Goal: Transaction & Acquisition: Purchase product/service

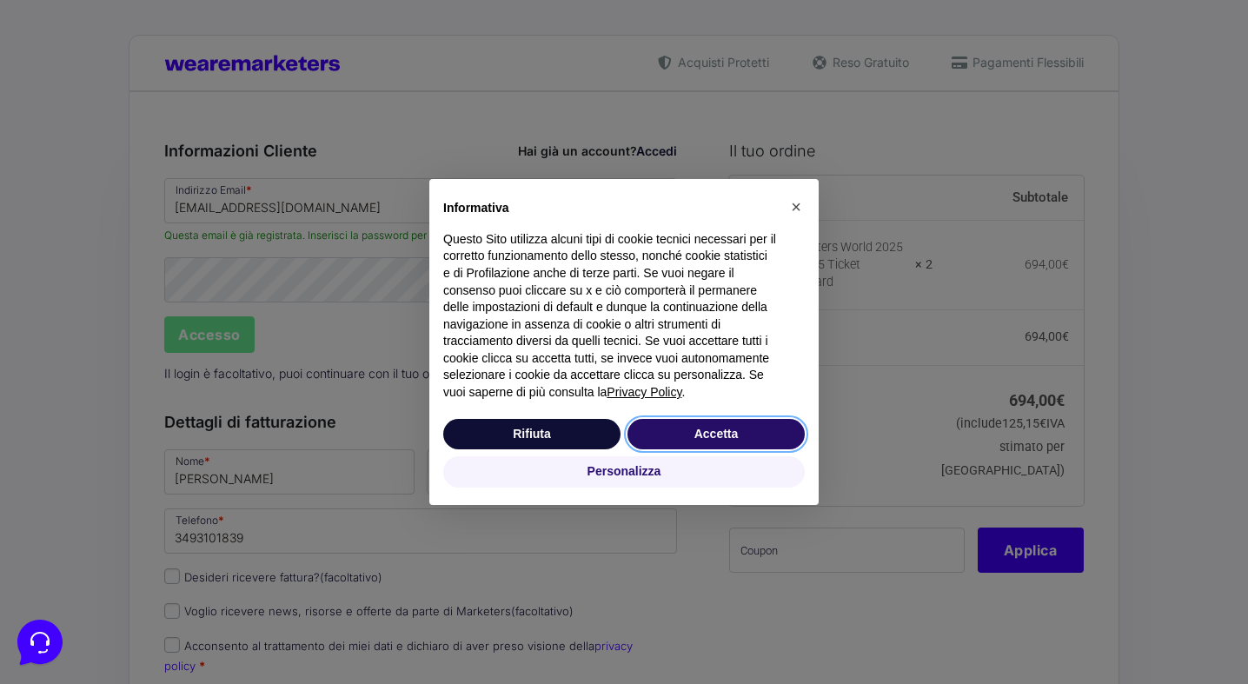
click at [696, 435] on button "Accetta" at bounding box center [716, 434] width 177 height 31
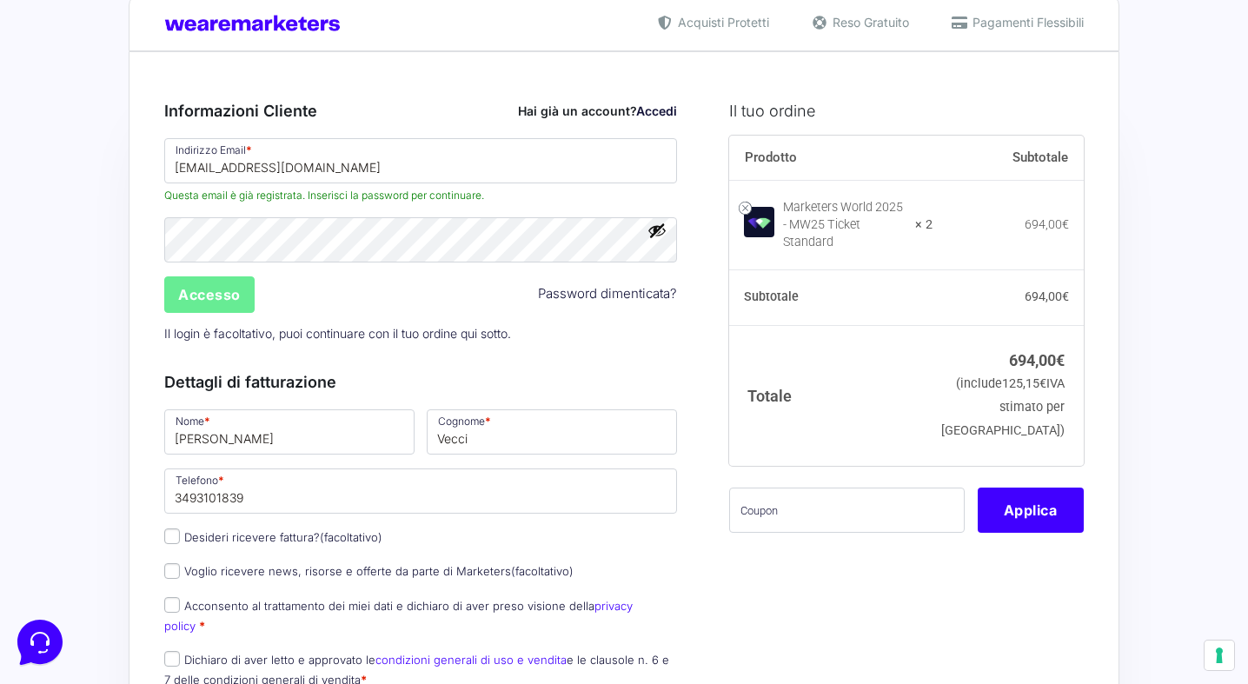
scroll to position [51, 0]
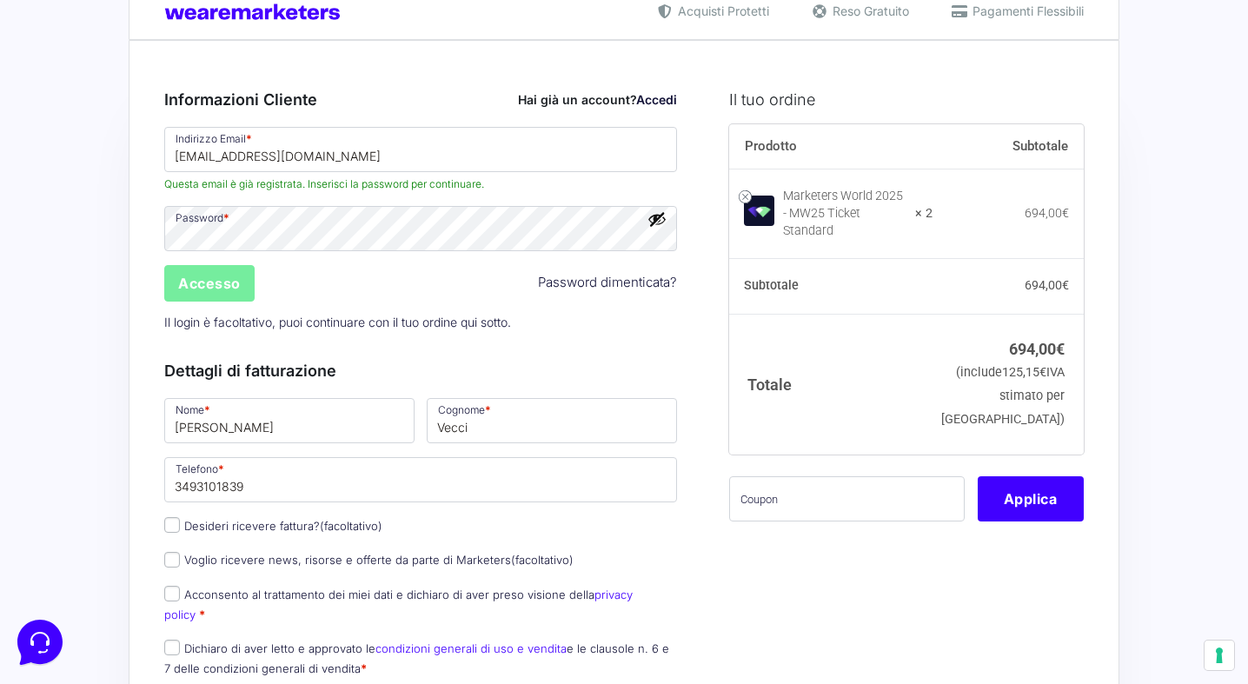
click at [211, 281] on input "Accesso" at bounding box center [209, 283] width 90 height 37
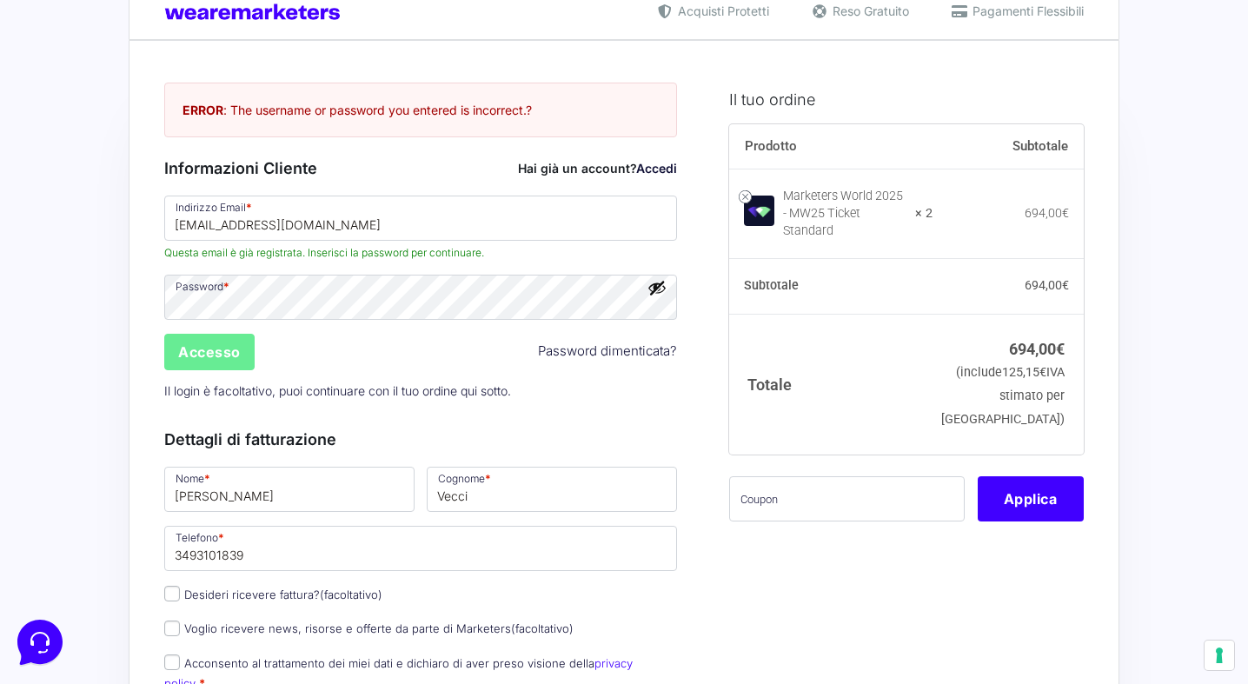
click at [395, 356] on div "Accesso Password dimenticata?" at bounding box center [420, 352] width 525 height 42
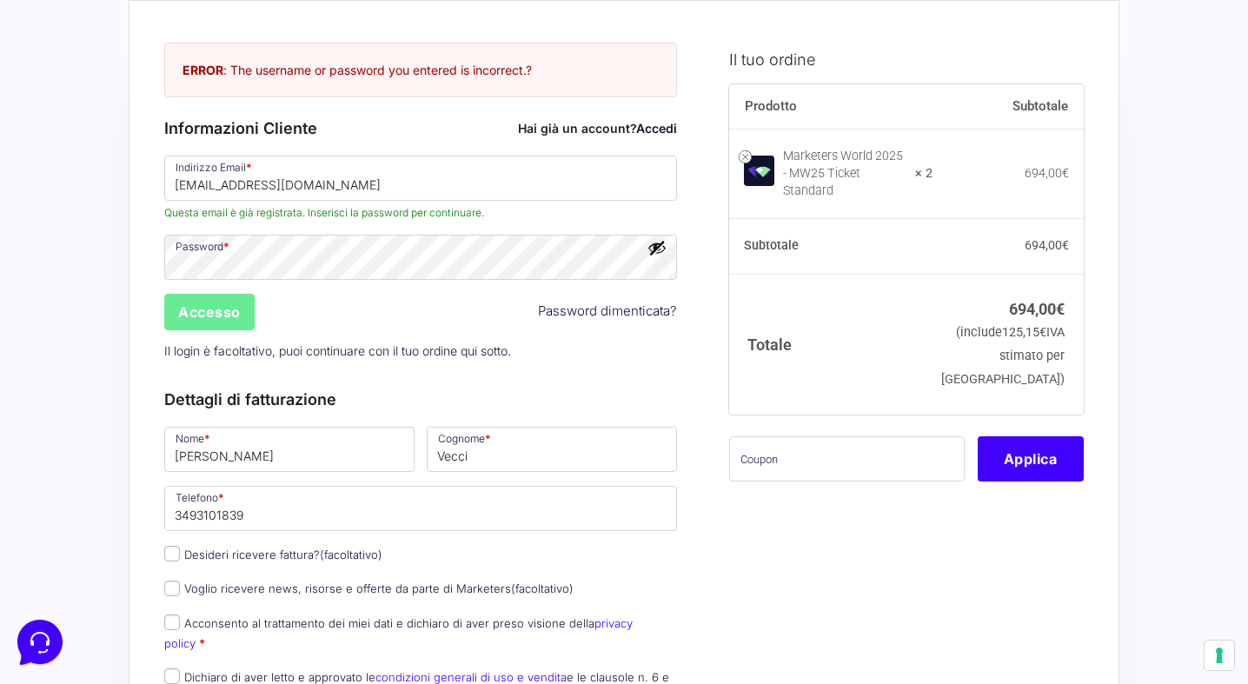
scroll to position [85, 0]
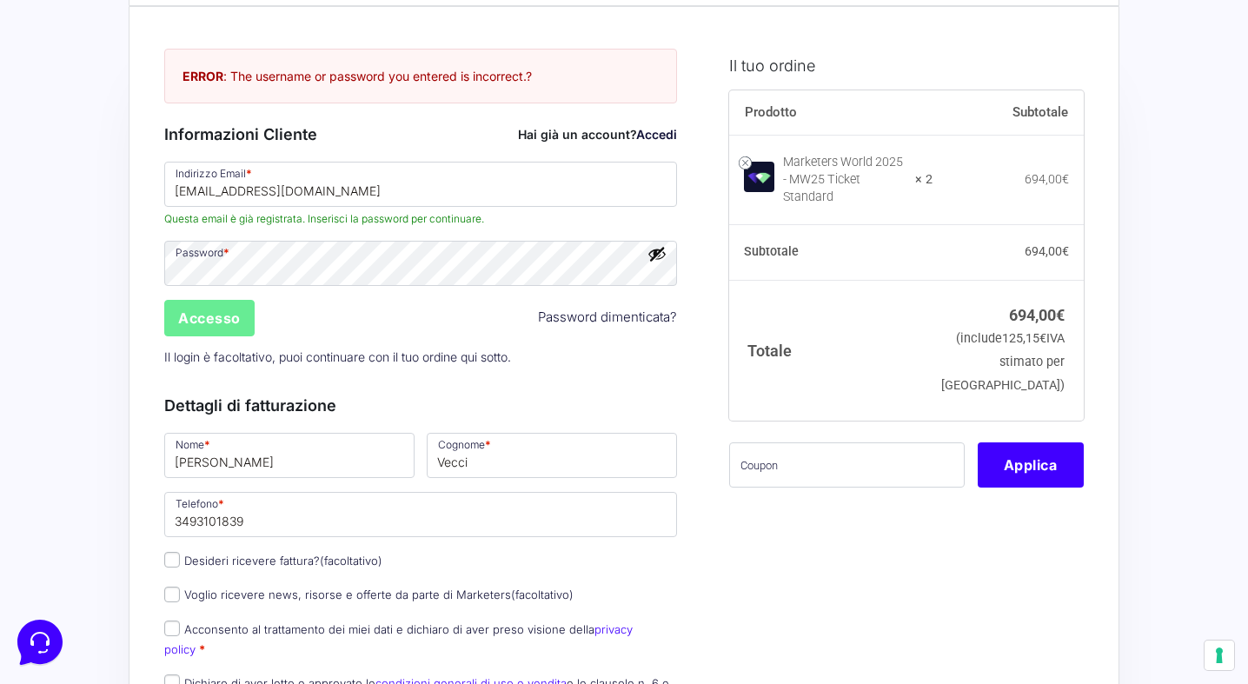
click at [586, 321] on link "Password dimenticata?" at bounding box center [607, 318] width 139 height 20
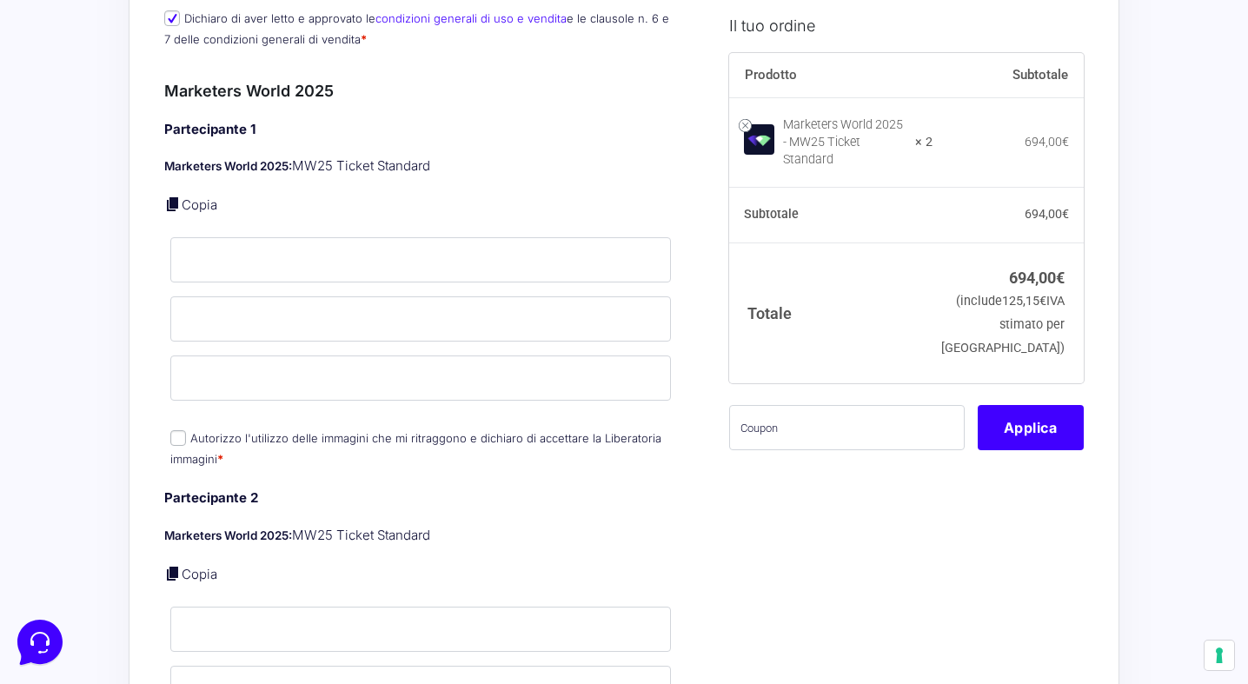
scroll to position [495, 0]
click at [200, 240] on input "Nome *" at bounding box center [420, 258] width 501 height 45
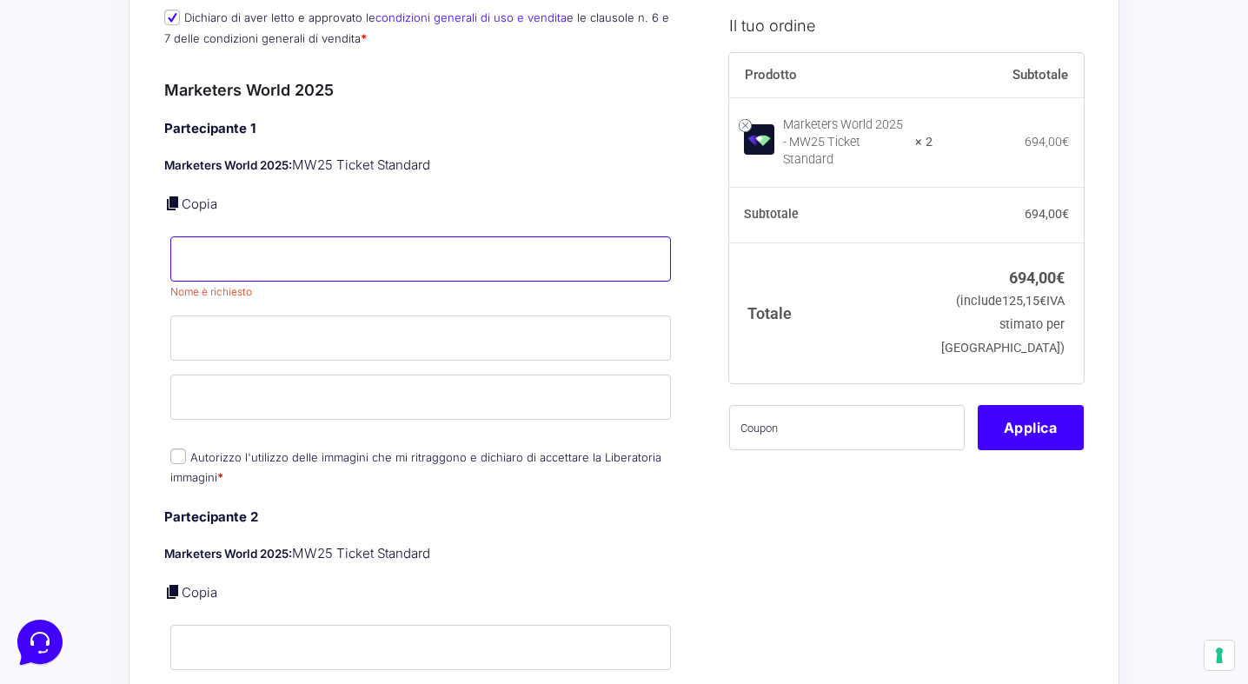
click at [242, 242] on input "Nome *" at bounding box center [420, 258] width 501 height 45
type input "[PERSON_NAME]"
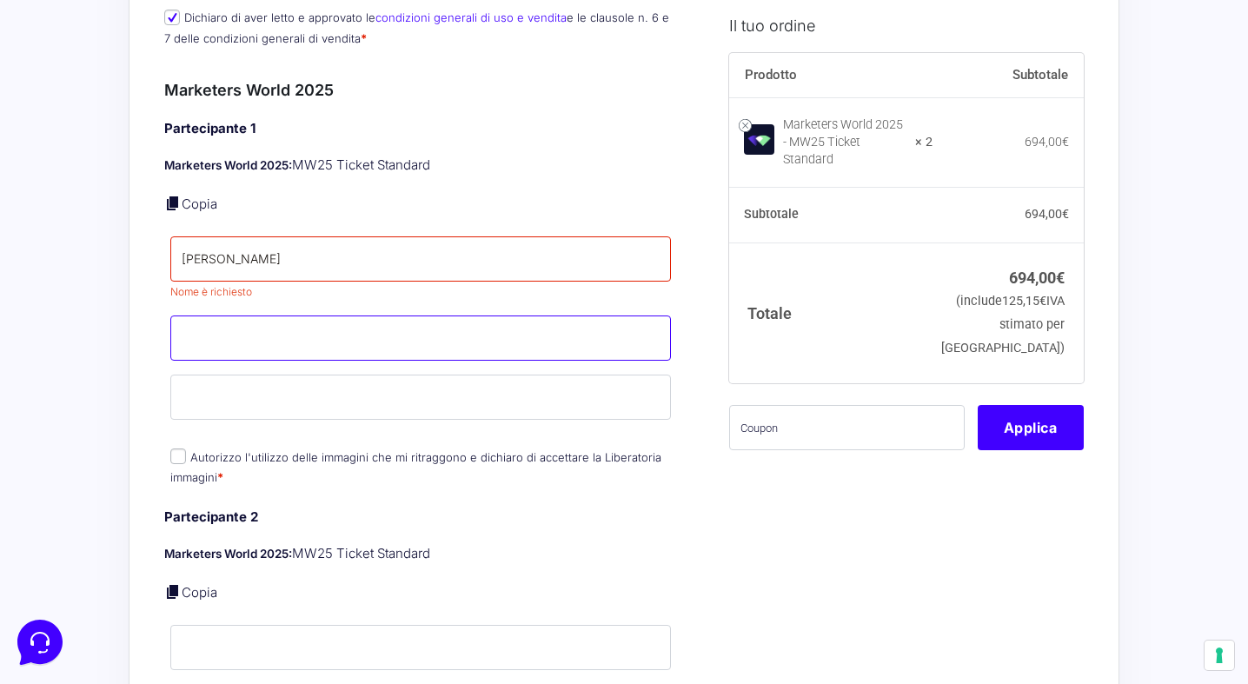
type input "Vecci"
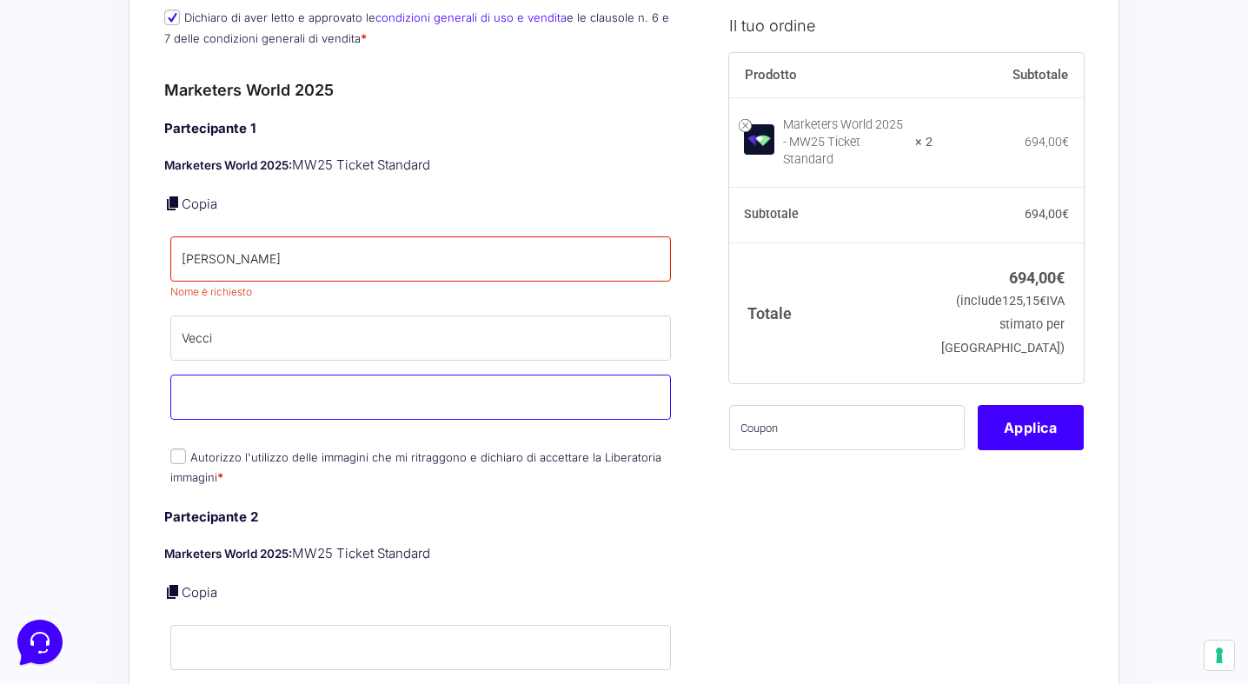
type input "[EMAIL_ADDRESS][DOMAIN_NAME]"
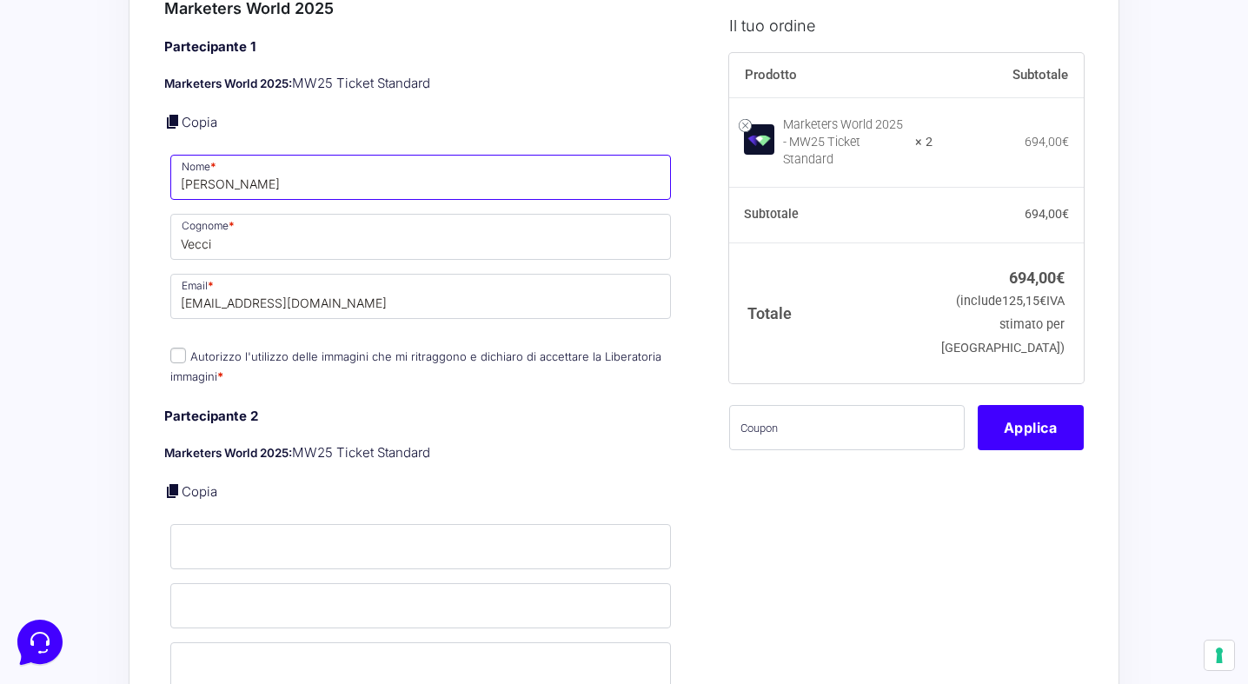
scroll to position [583, 0]
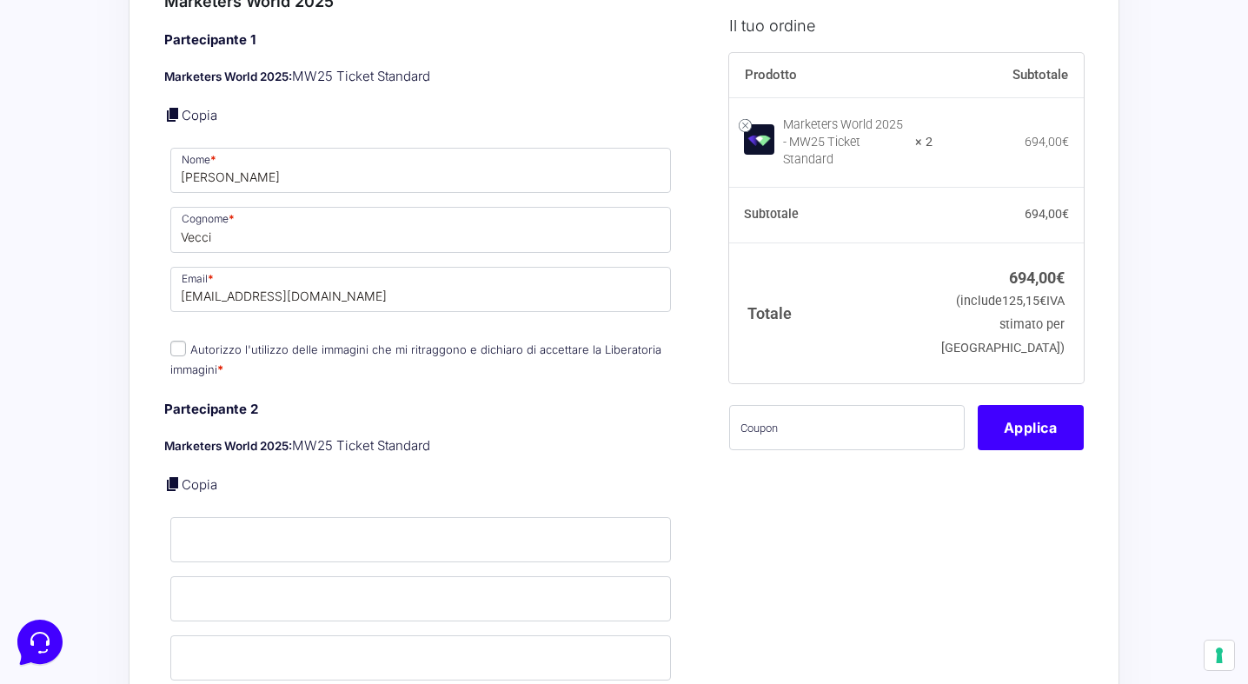
click at [181, 341] on input "Autorizzo l'utilizzo delle immagini che mi ritraggono e dichiaro di accettare l…" at bounding box center [178, 349] width 16 height 16
checkbox input "true"
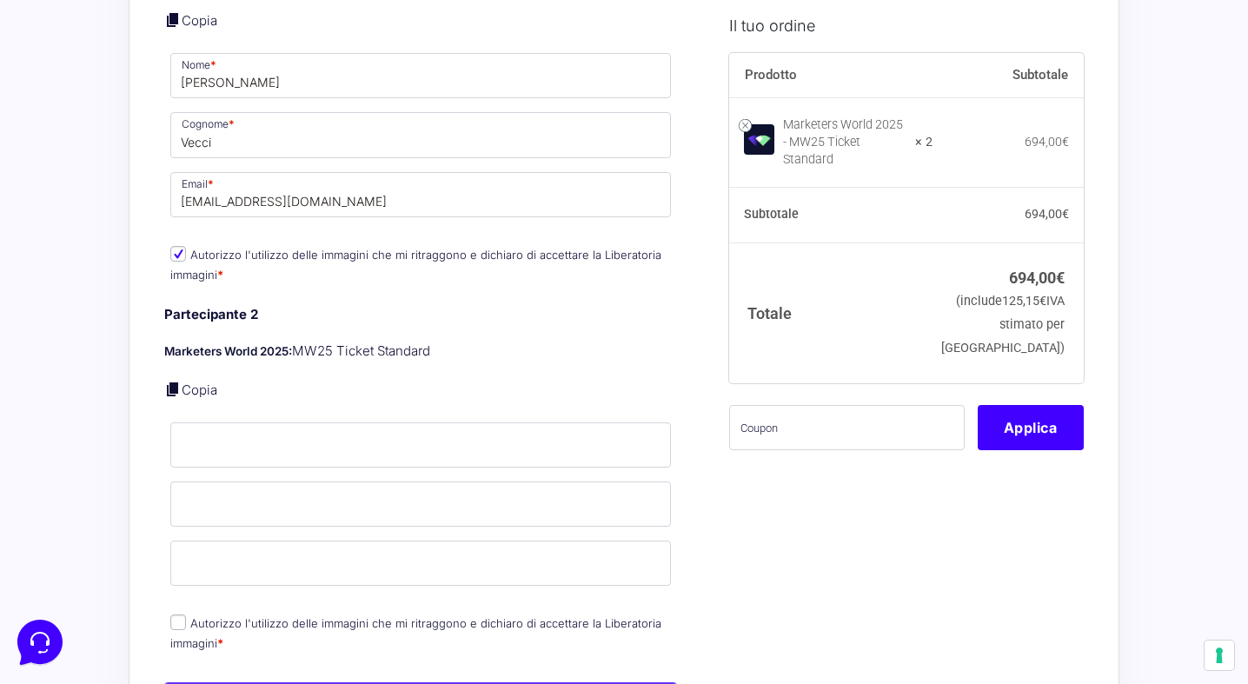
scroll to position [682, 0]
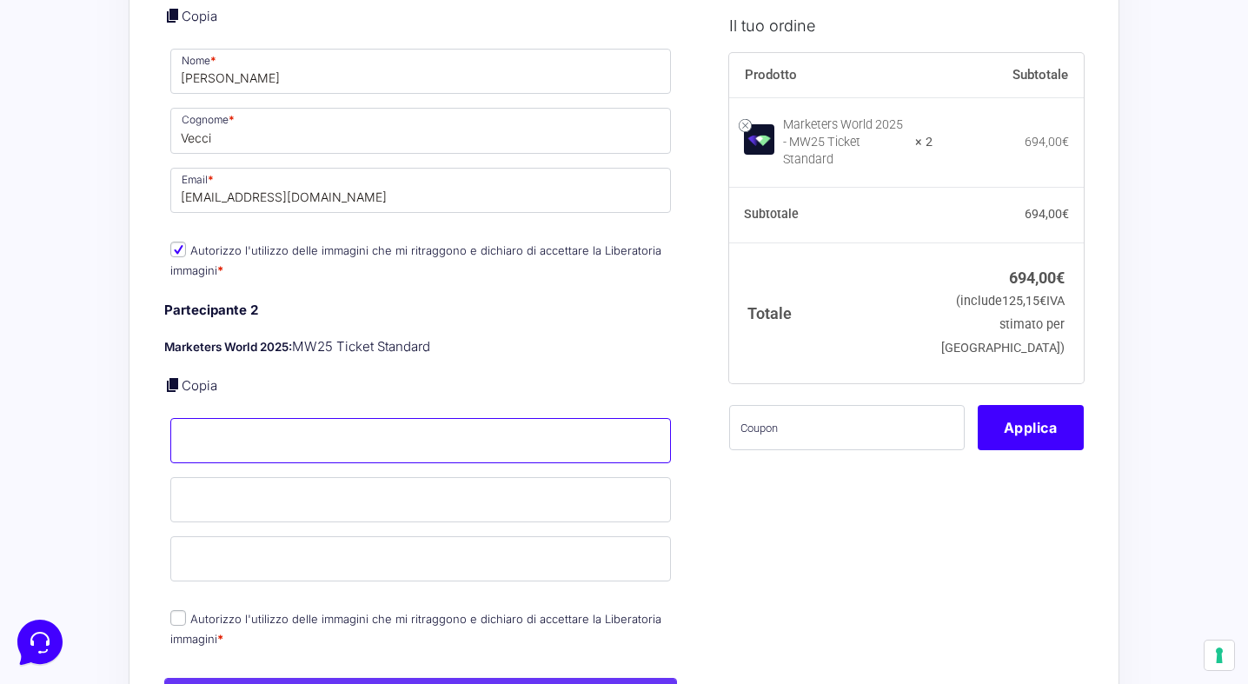
click at [327, 423] on input "Nome *" at bounding box center [420, 440] width 501 height 45
type input "Silvia"
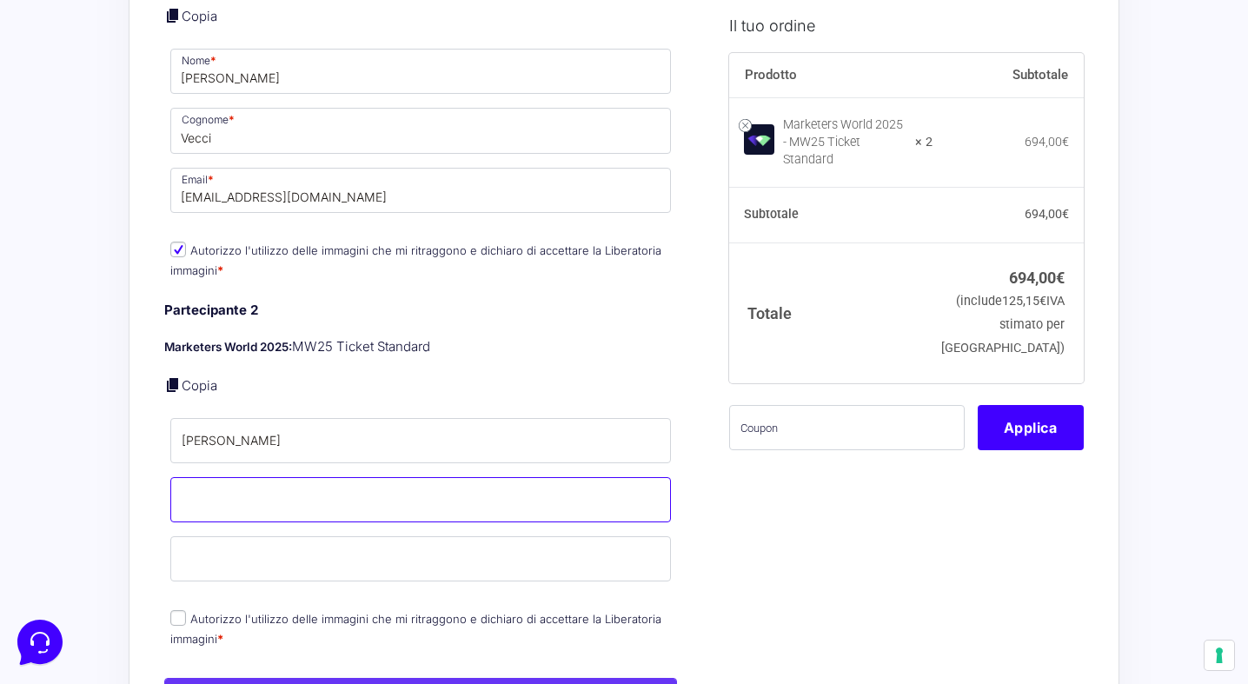
type input "Ambrosini"
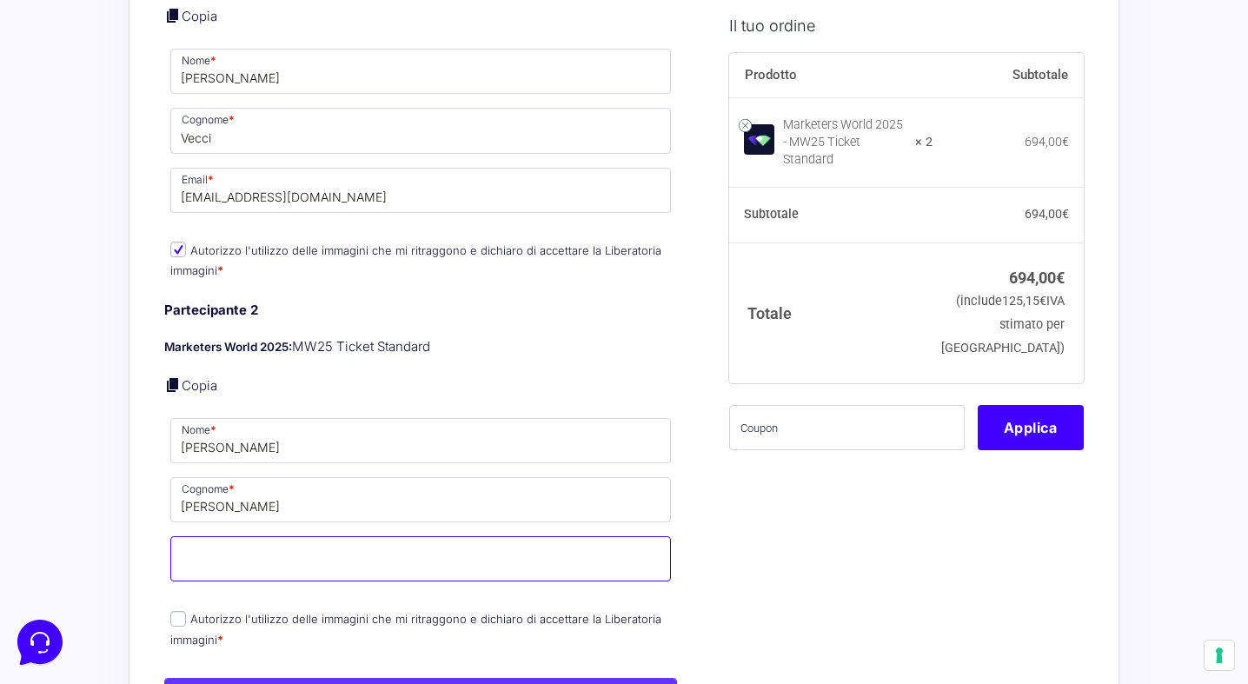
click at [204, 555] on input "Email *" at bounding box center [420, 558] width 501 height 45
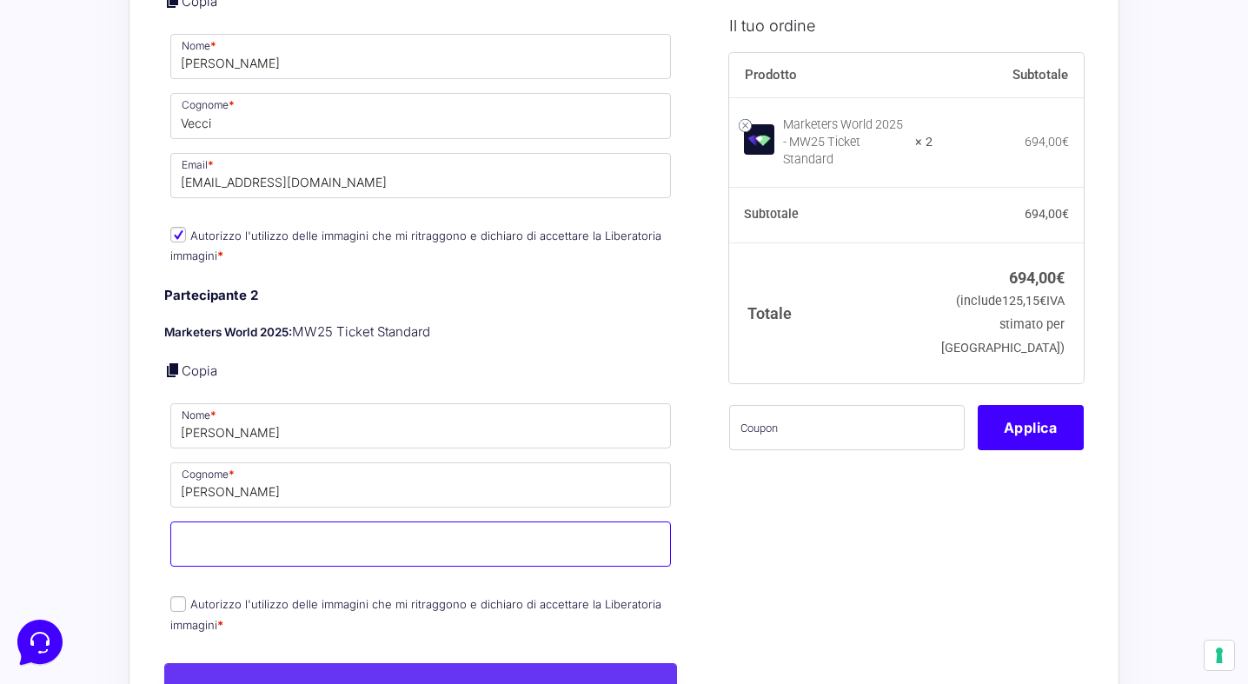
click at [226, 537] on input "Email *" at bounding box center [420, 543] width 501 height 45
type input "imm.rufina@gmail.com"
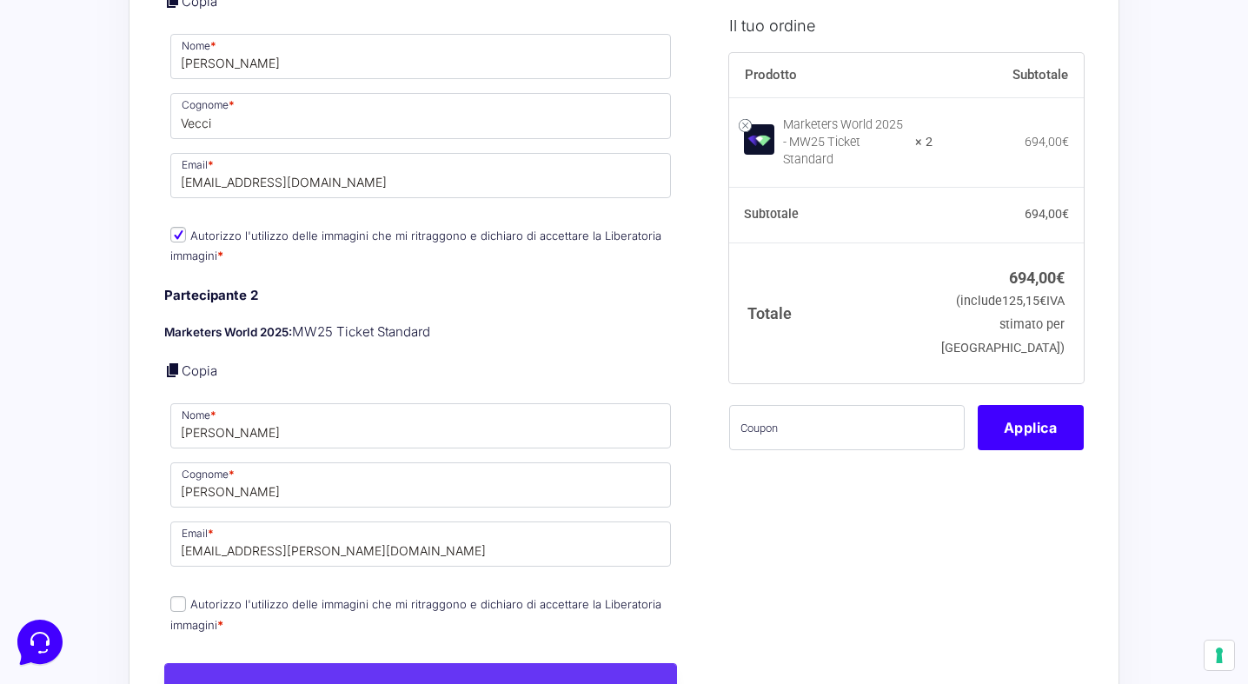
click at [185, 596] on input "Autorizzo l'utilizzo delle immagini che mi ritraggono e dichiaro di accettare l…" at bounding box center [178, 604] width 16 height 16
checkbox input "true"
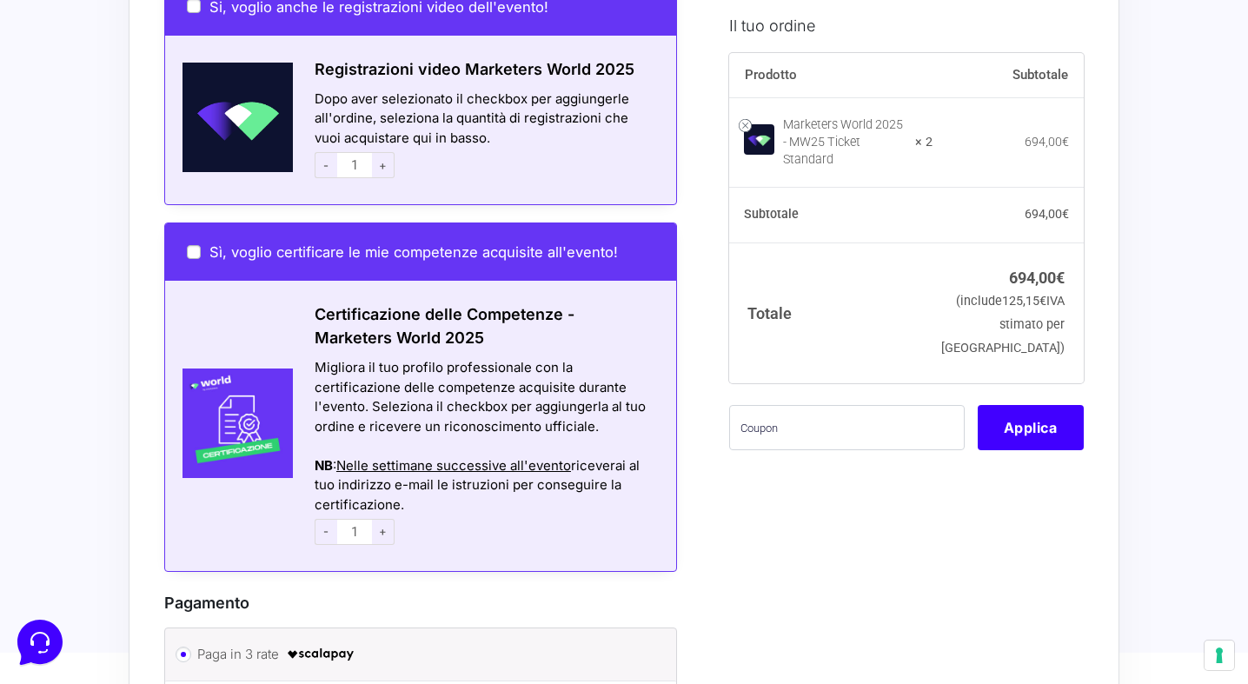
scroll to position [1385, 0]
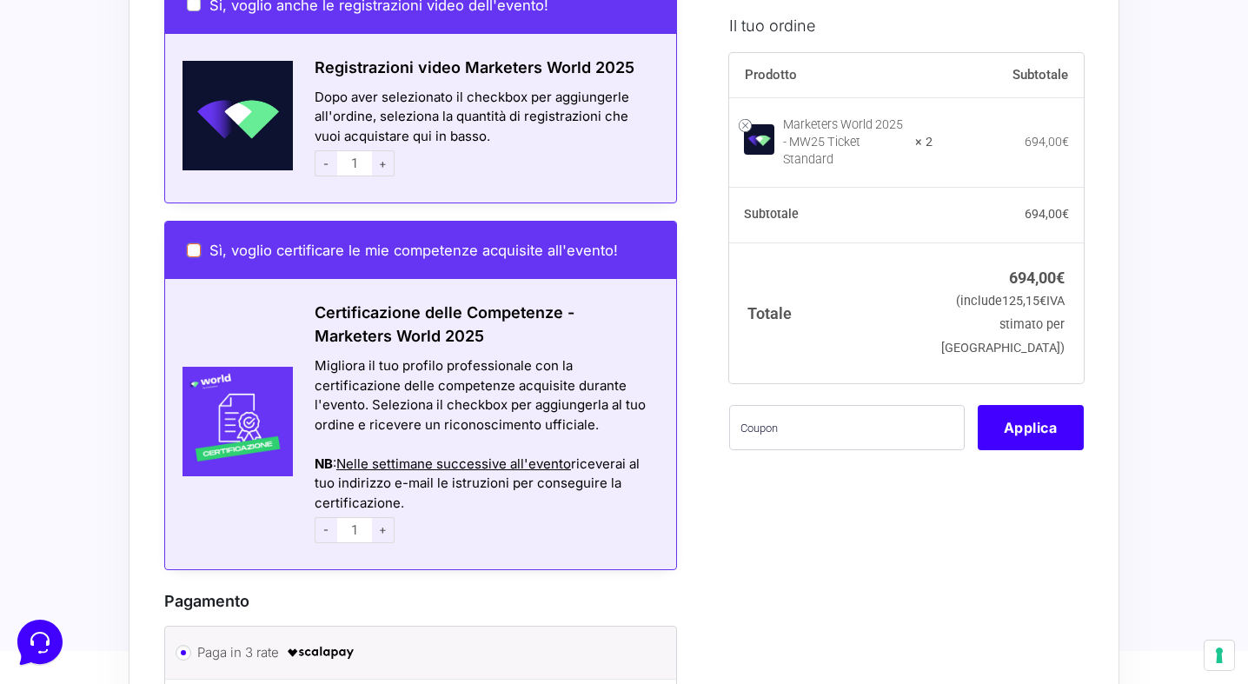
click at [196, 243] on input "Sì, voglio certificare le mie competenze acquisite all'evento!" at bounding box center [194, 250] width 14 height 14
checkbox input "true"
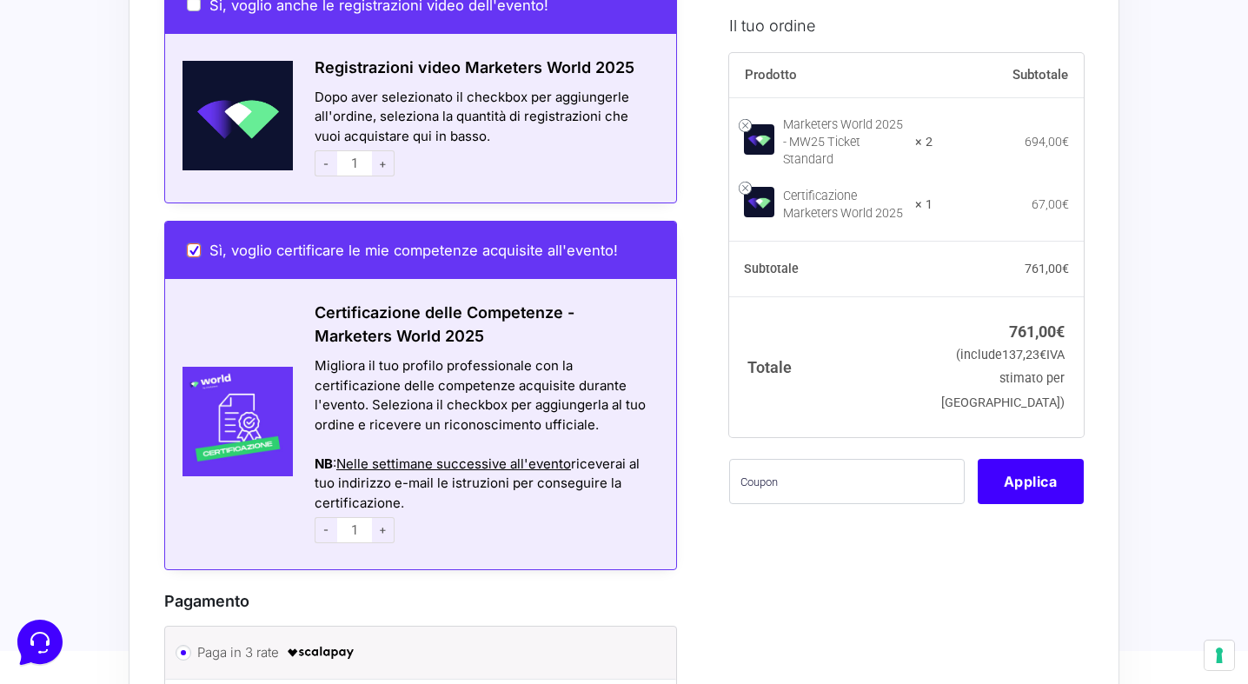
click at [196, 243] on input "Sì, voglio certificare le mie competenze acquisite all'evento!" at bounding box center [194, 250] width 14 height 14
checkbox input "false"
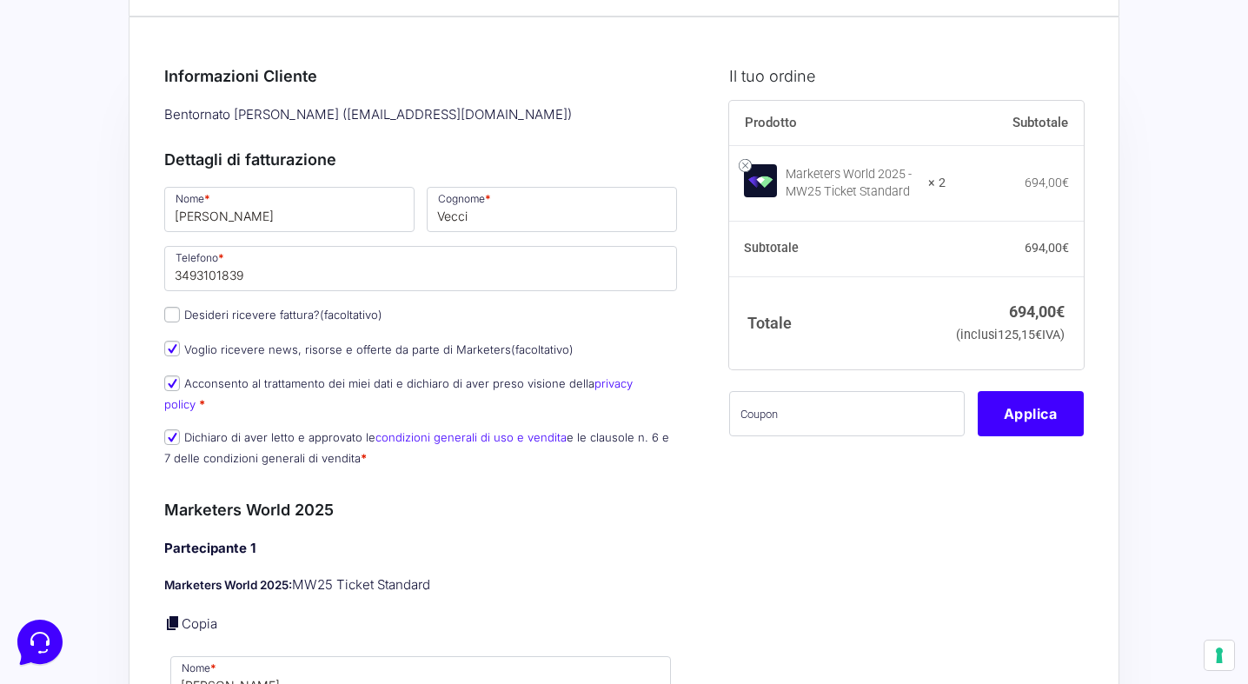
scroll to position [76, 0]
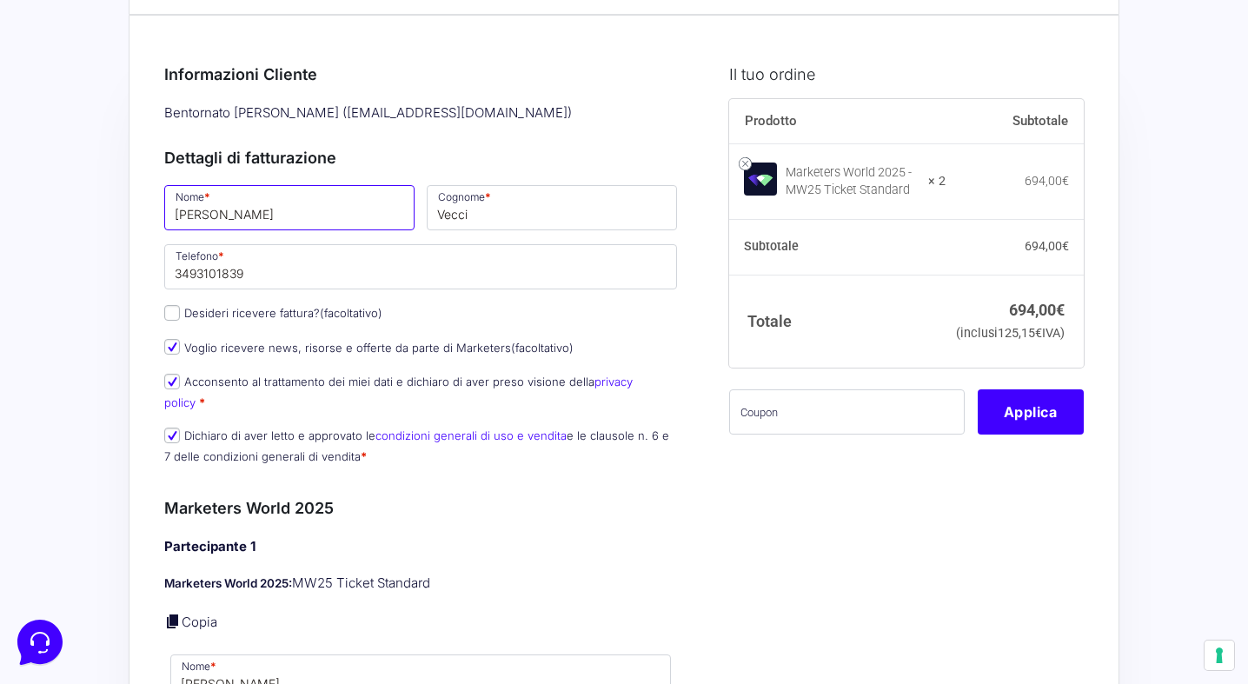
click at [260, 195] on input "[PERSON_NAME]" at bounding box center [289, 207] width 250 height 45
click at [489, 315] on p "Desideri ricevere fattura? (facoltativo)" at bounding box center [420, 313] width 525 height 25
click at [183, 309] on label "Desideri ricevere fattura? (facoltativo)" at bounding box center [273, 313] width 218 height 14
click at [180, 309] on input "Desideri ricevere fattura? (facoltativo)" at bounding box center [172, 313] width 16 height 16
checkbox input "true"
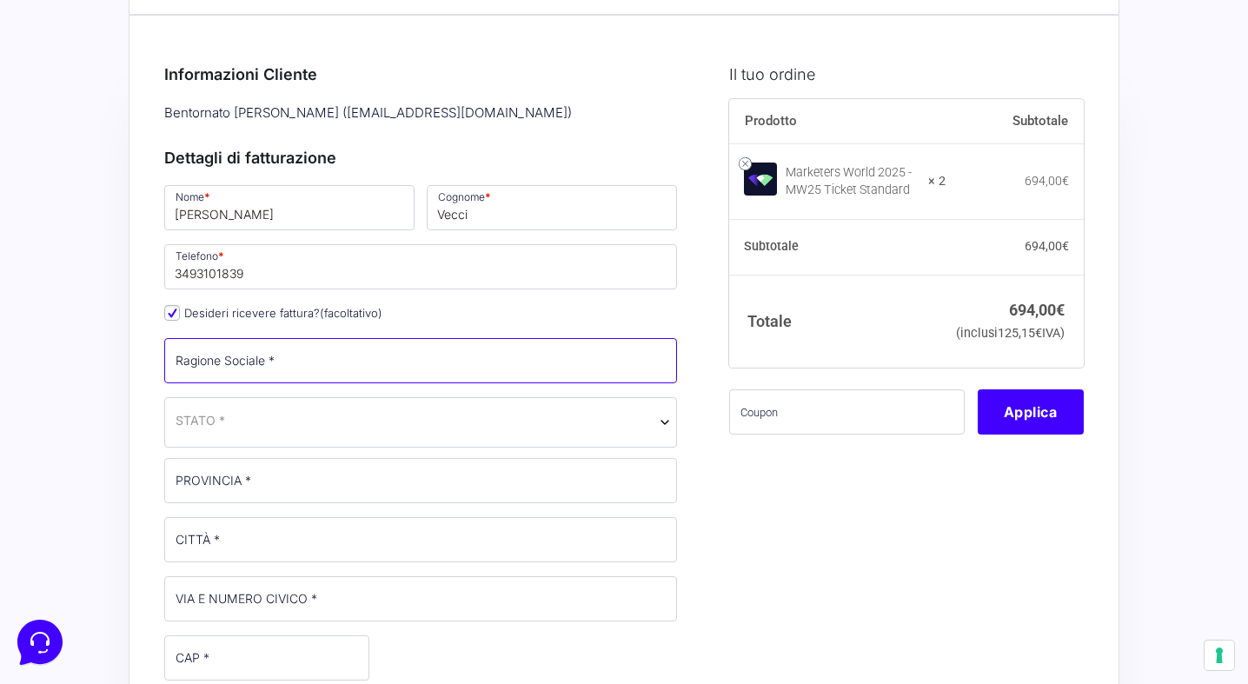
click at [394, 366] on input "Ragione Sociale *" at bounding box center [420, 360] width 513 height 45
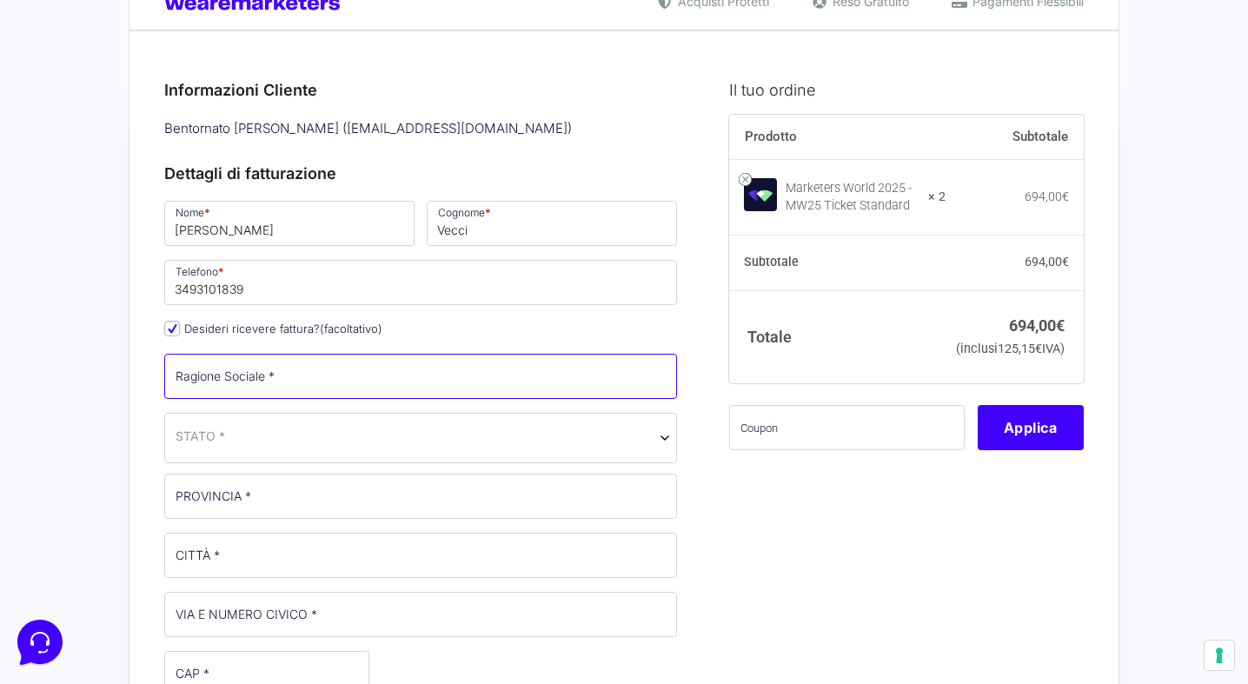
scroll to position [0, 0]
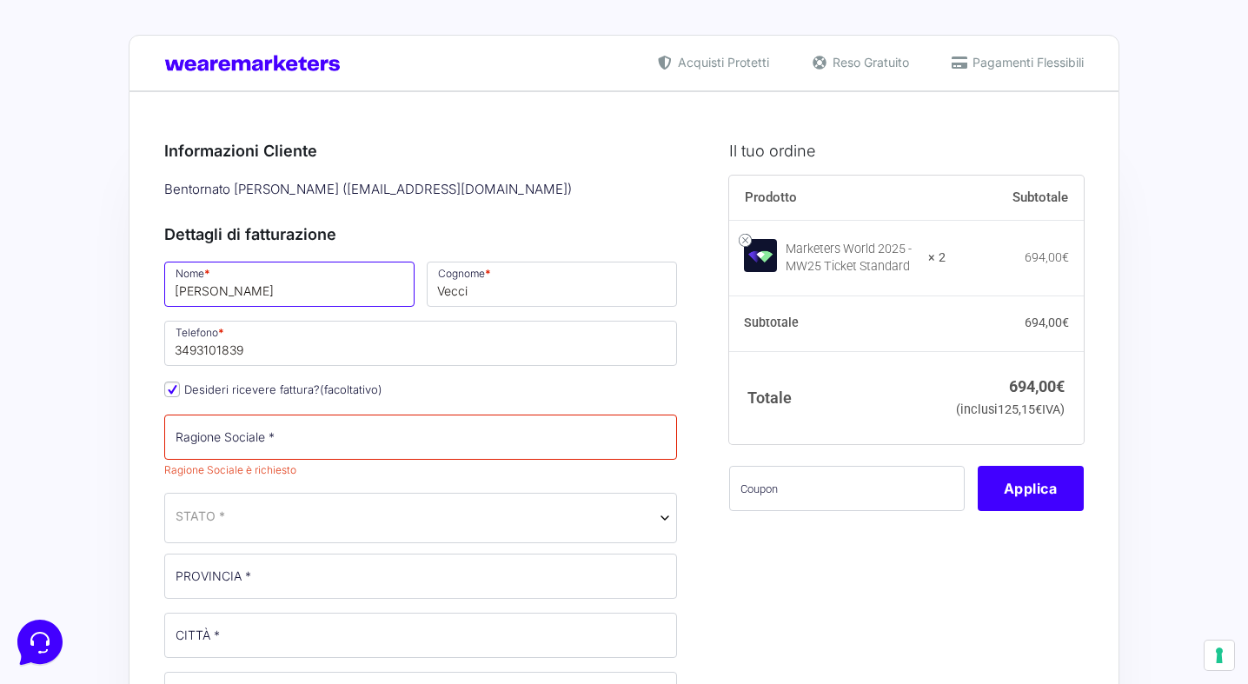
click at [272, 297] on input "[PERSON_NAME]" at bounding box center [289, 284] width 250 height 45
type input "Silvia"
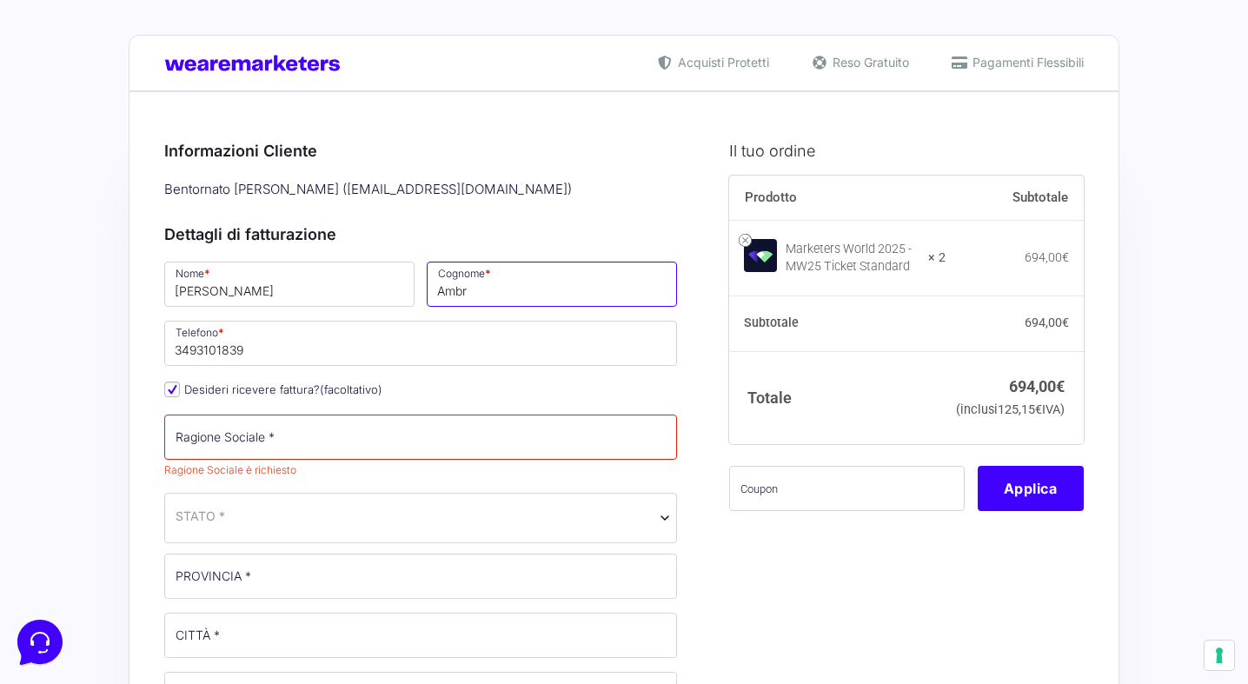
type input "Ambrosini"
type input "via Piave 32"
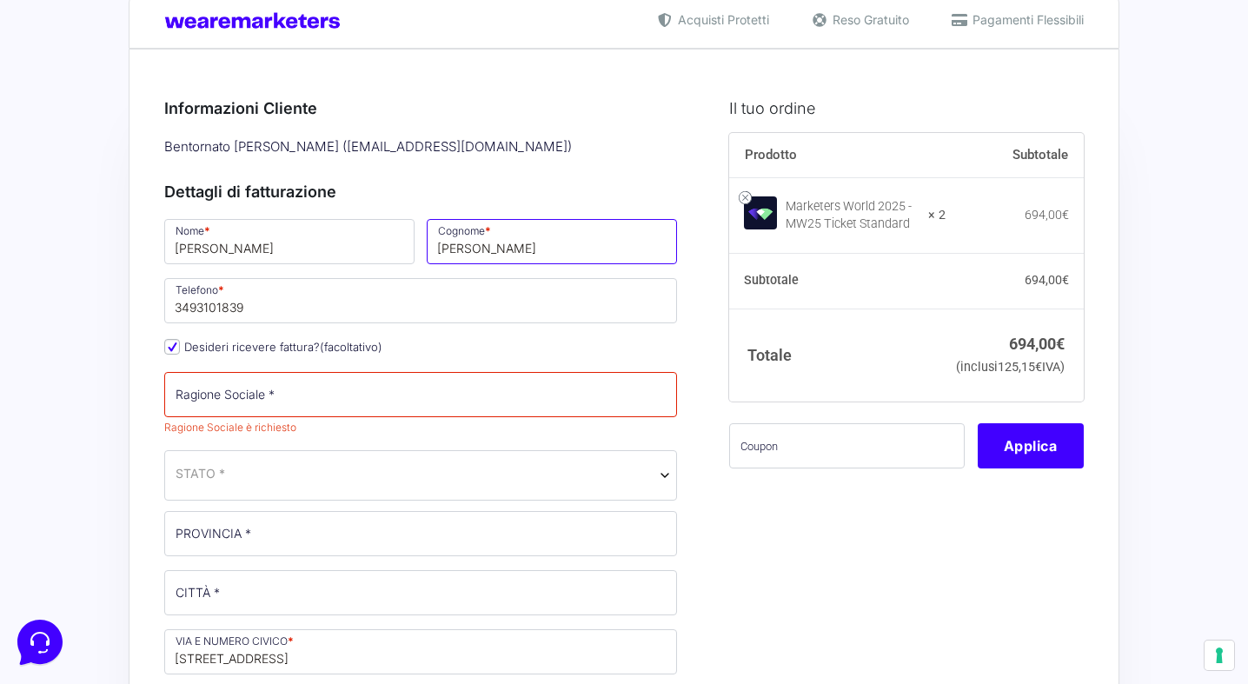
scroll to position [49, 0]
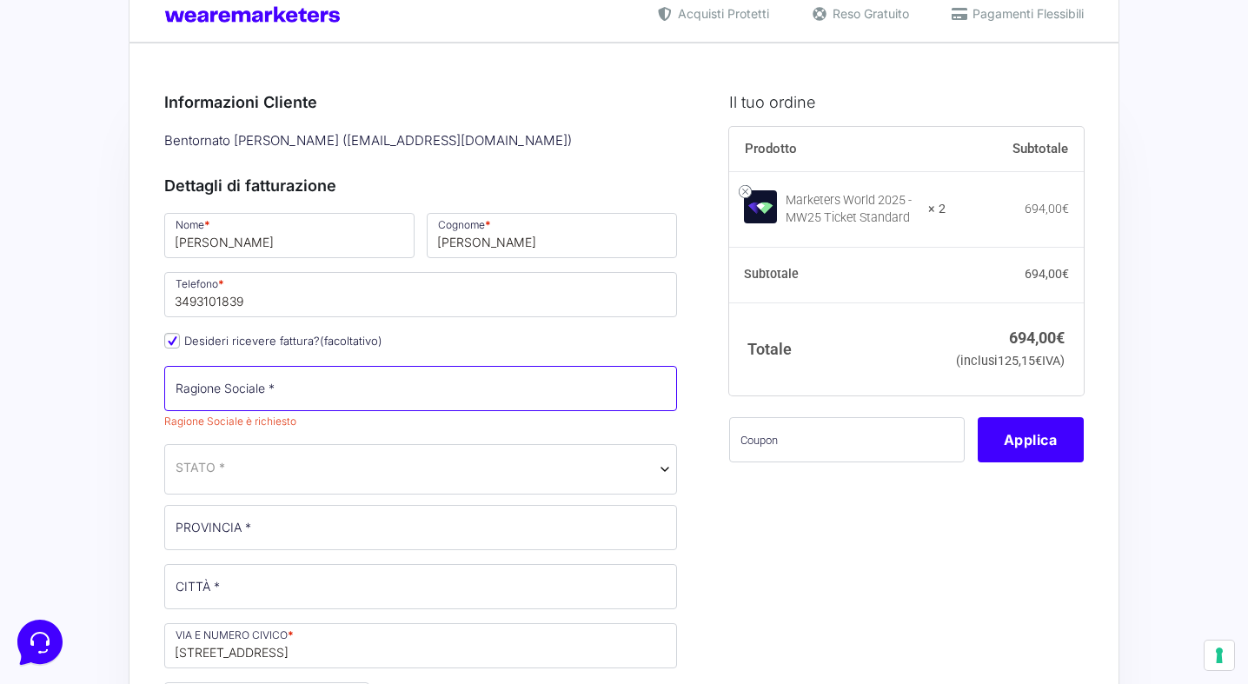
click at [394, 396] on input "Ragione Sociale *" at bounding box center [420, 388] width 513 height 45
type input "A"
type input "Domina Immobiliare di Silvia Ambrosini"
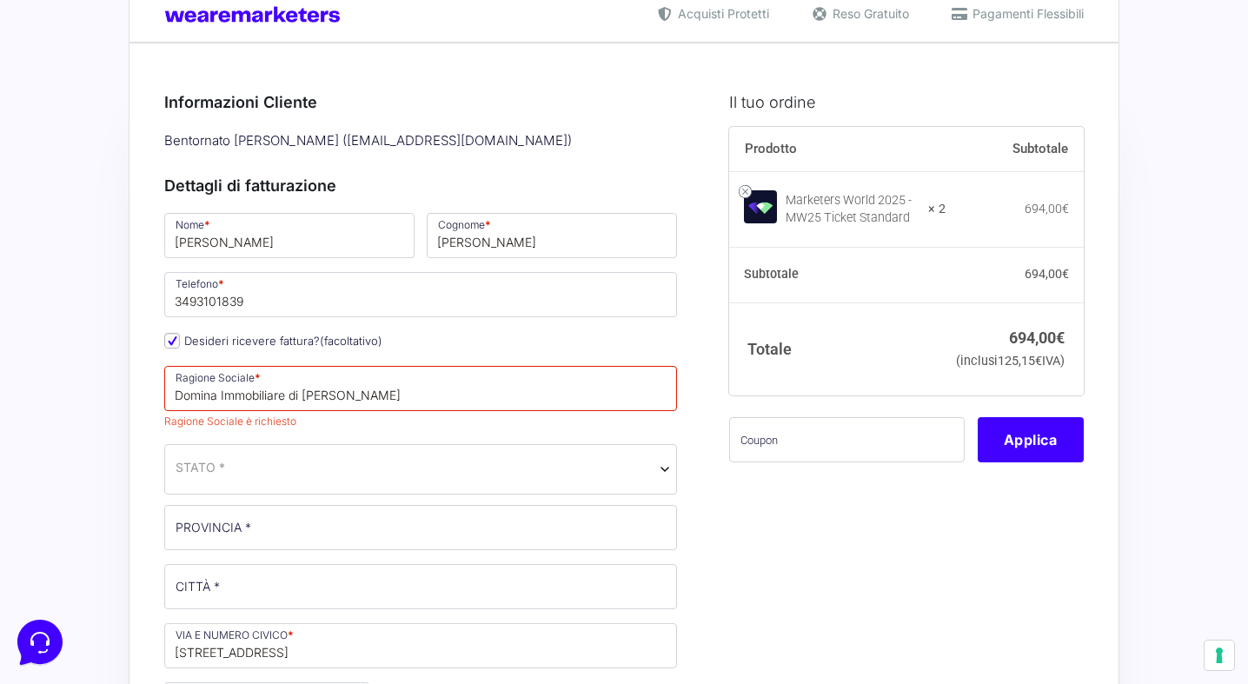
click at [409, 450] on span "STATO *" at bounding box center [420, 469] width 513 height 50
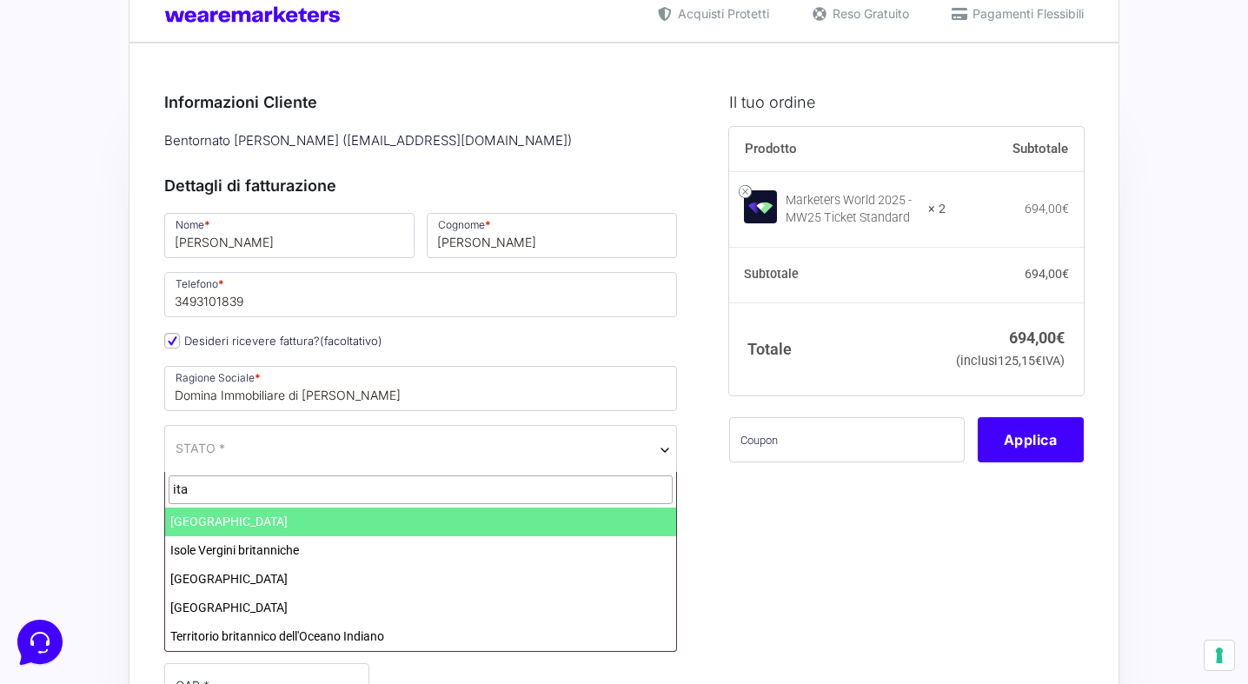
type input "ita"
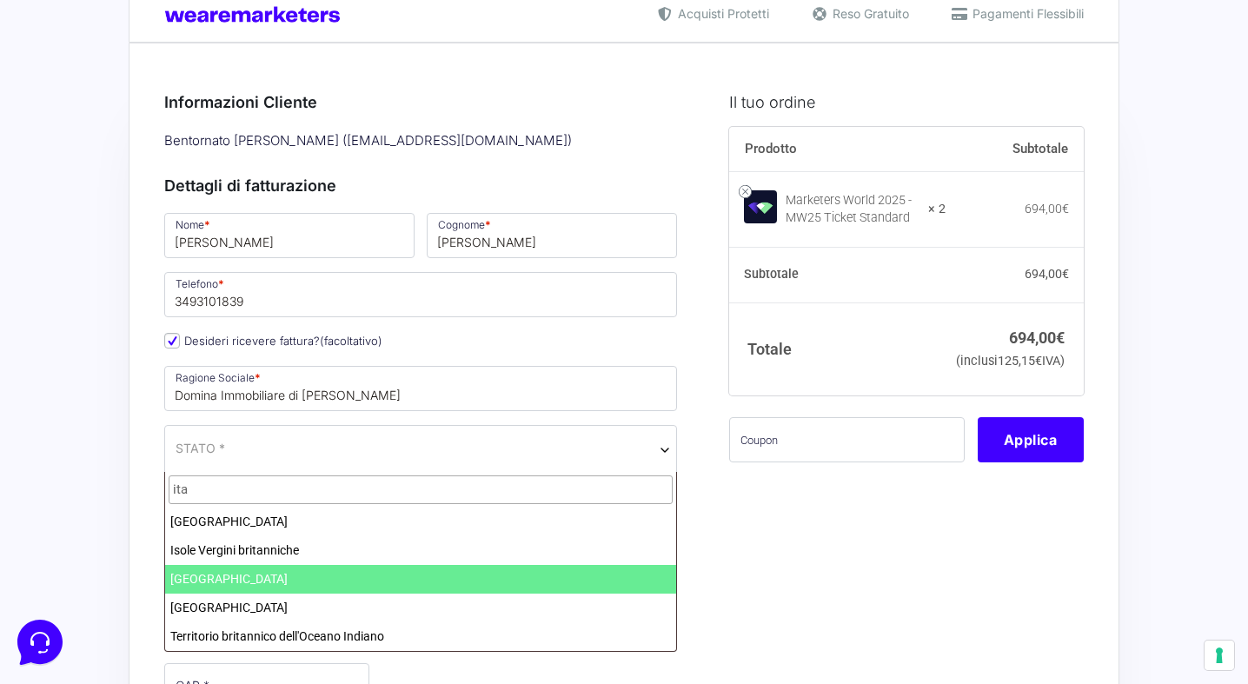
select select "IT"
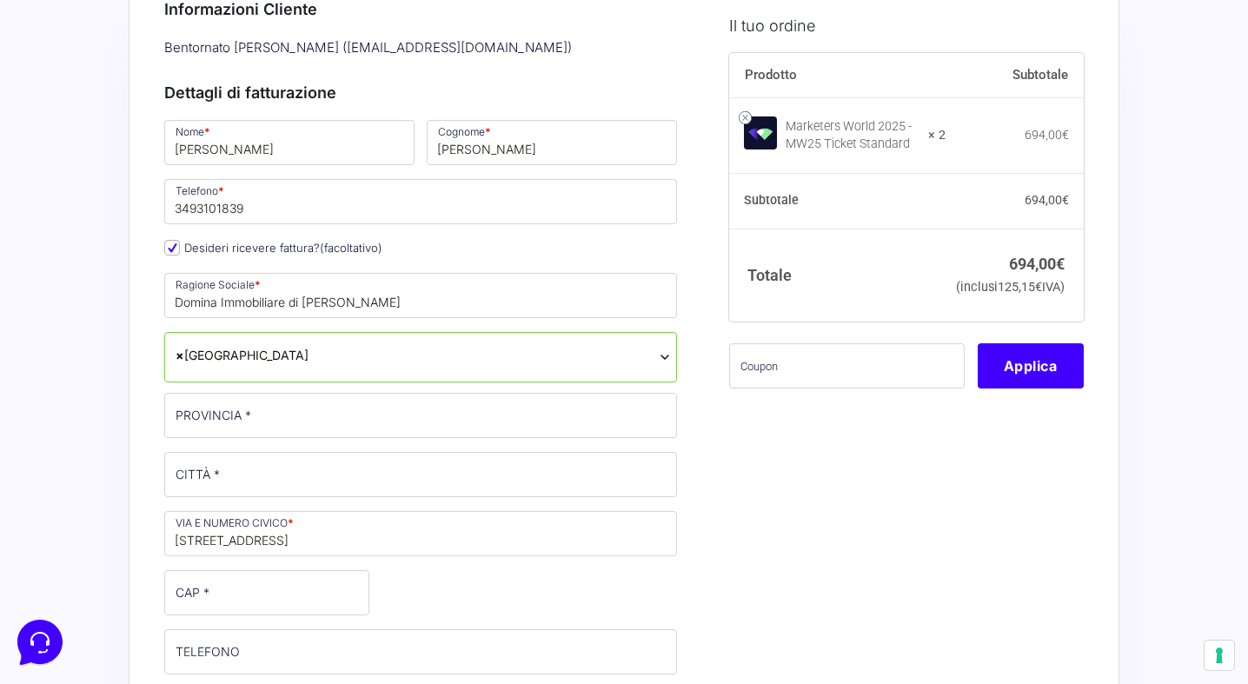
scroll to position [159, 0]
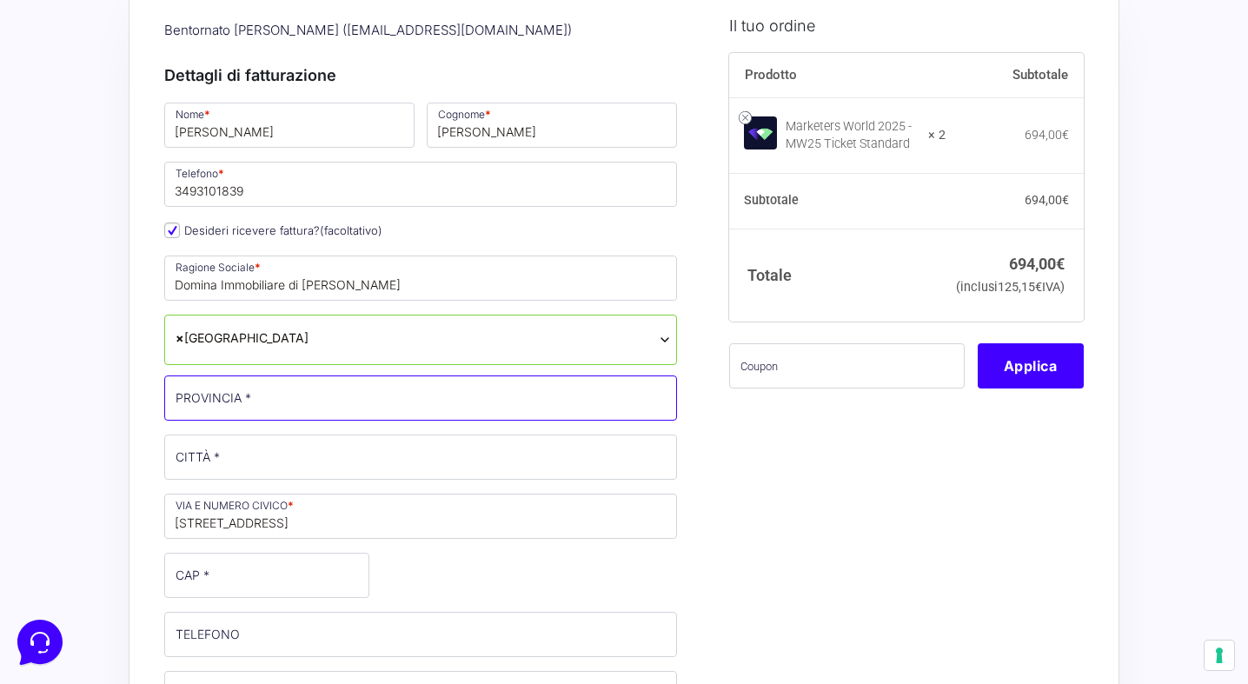
click at [305, 405] on input "PROVINCIA *" at bounding box center [420, 397] width 513 height 45
type input "FI"
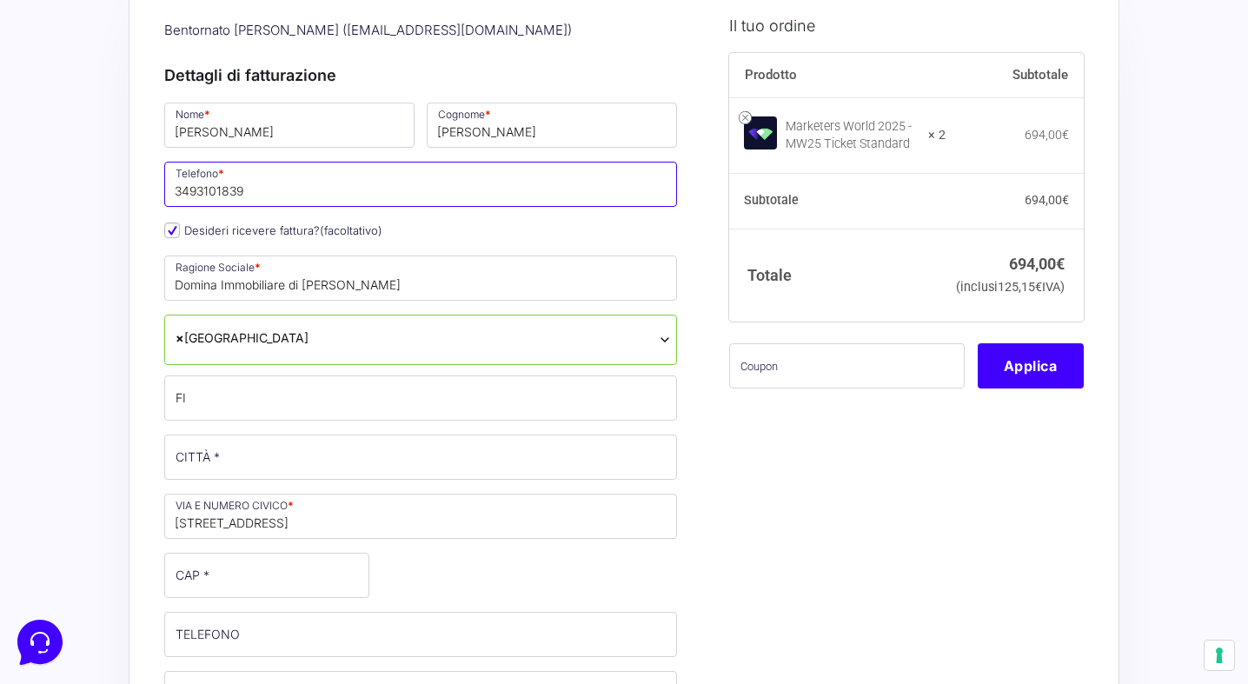
type input "+393921126698"
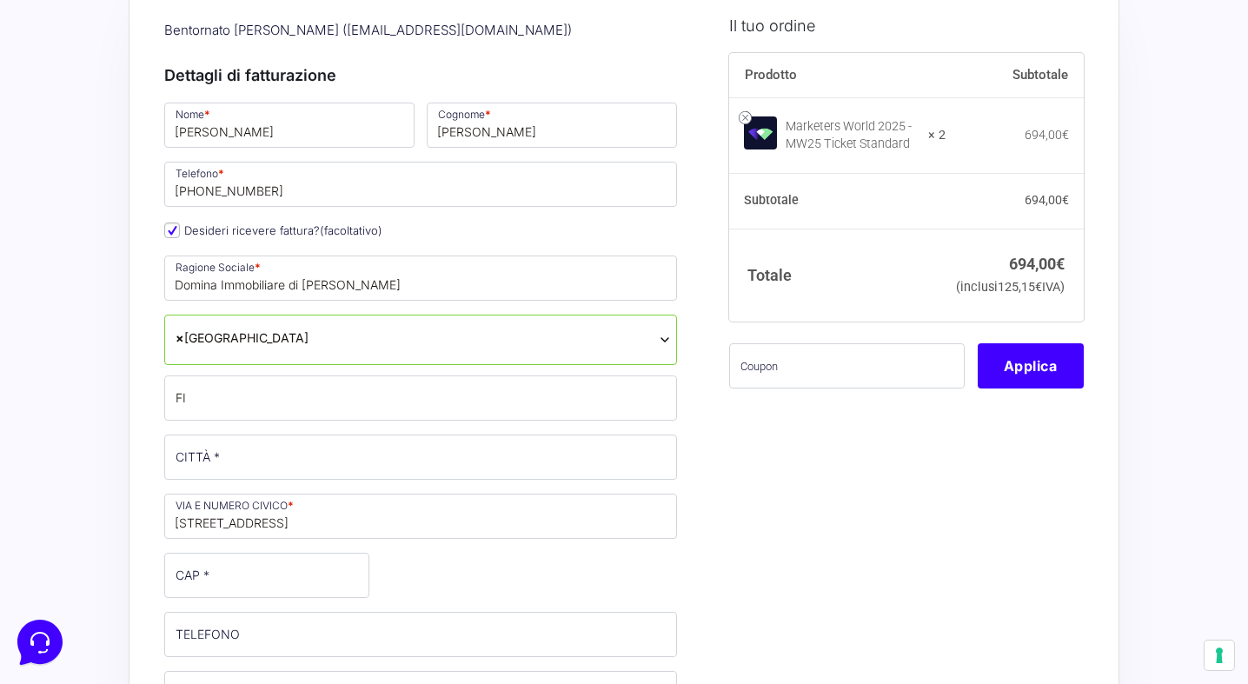
type input "pirols@hotmail.it"
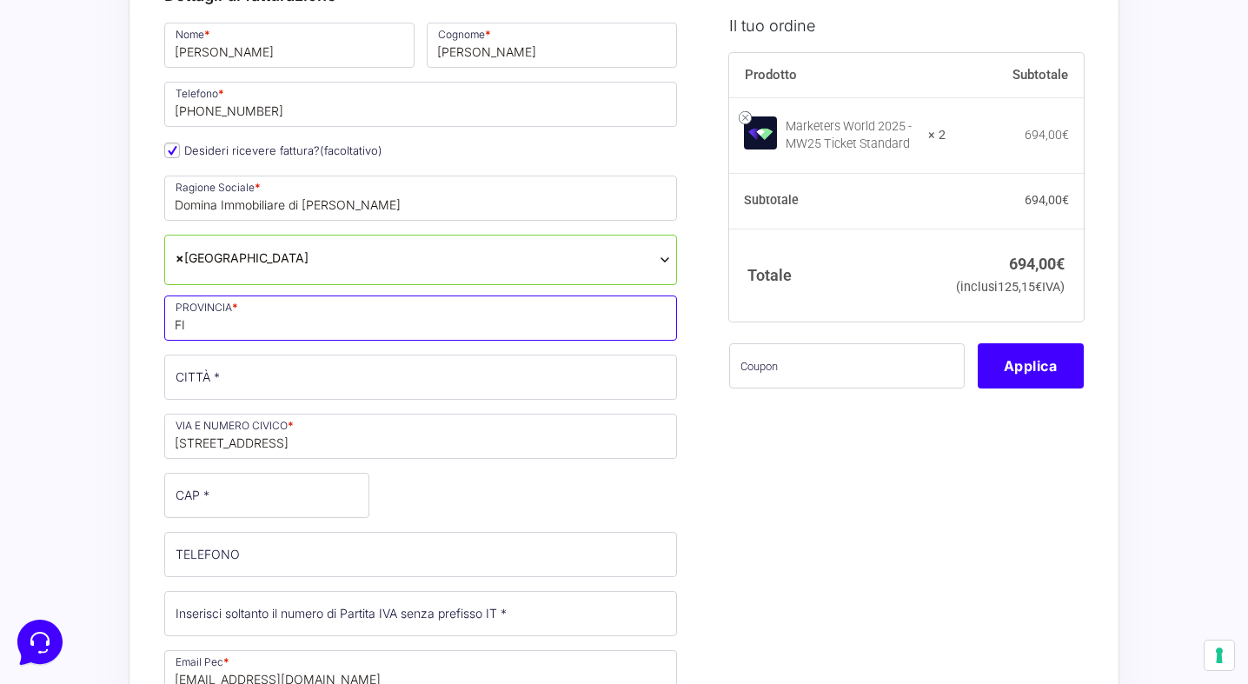
scroll to position [261, 0]
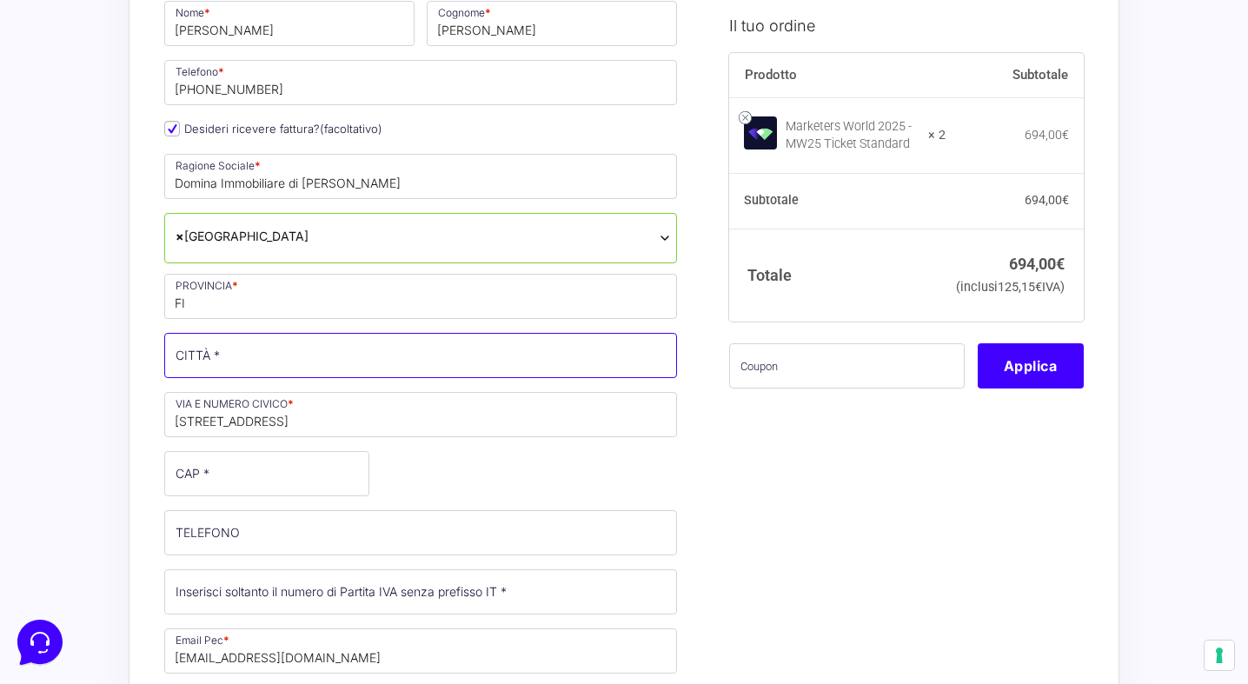
click at [287, 360] on input "CITTÀ *" at bounding box center [420, 355] width 513 height 45
type input "Rufina"
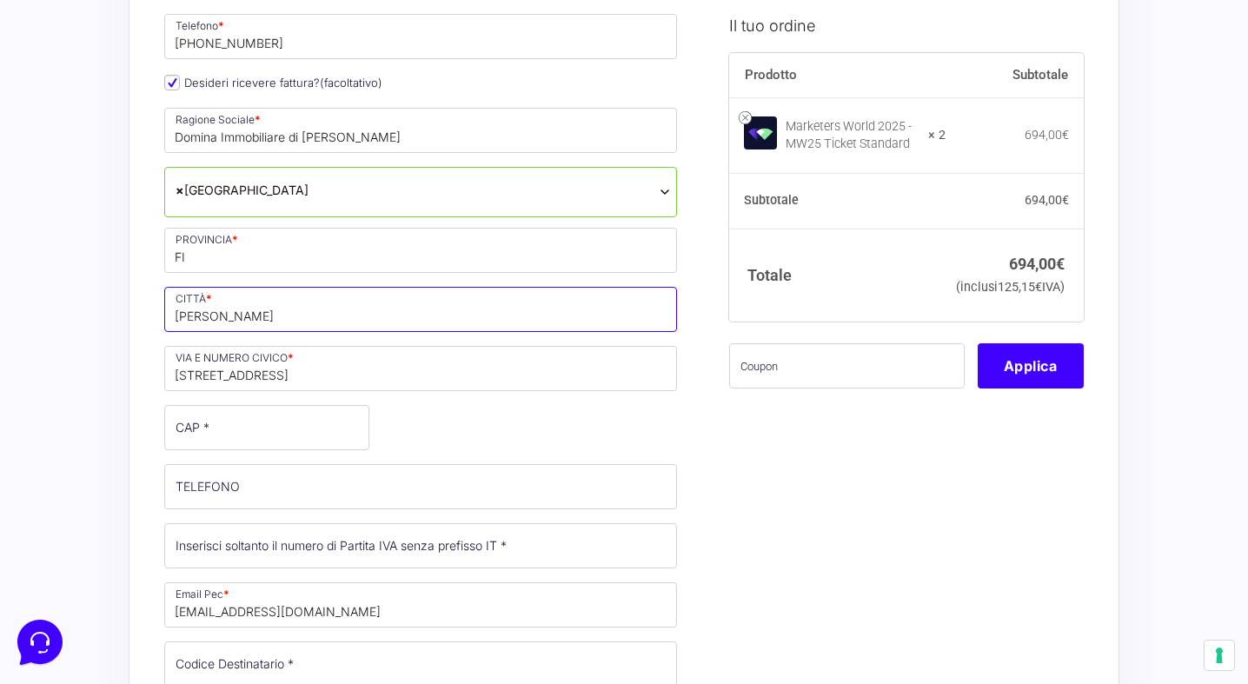
scroll to position [334, 0]
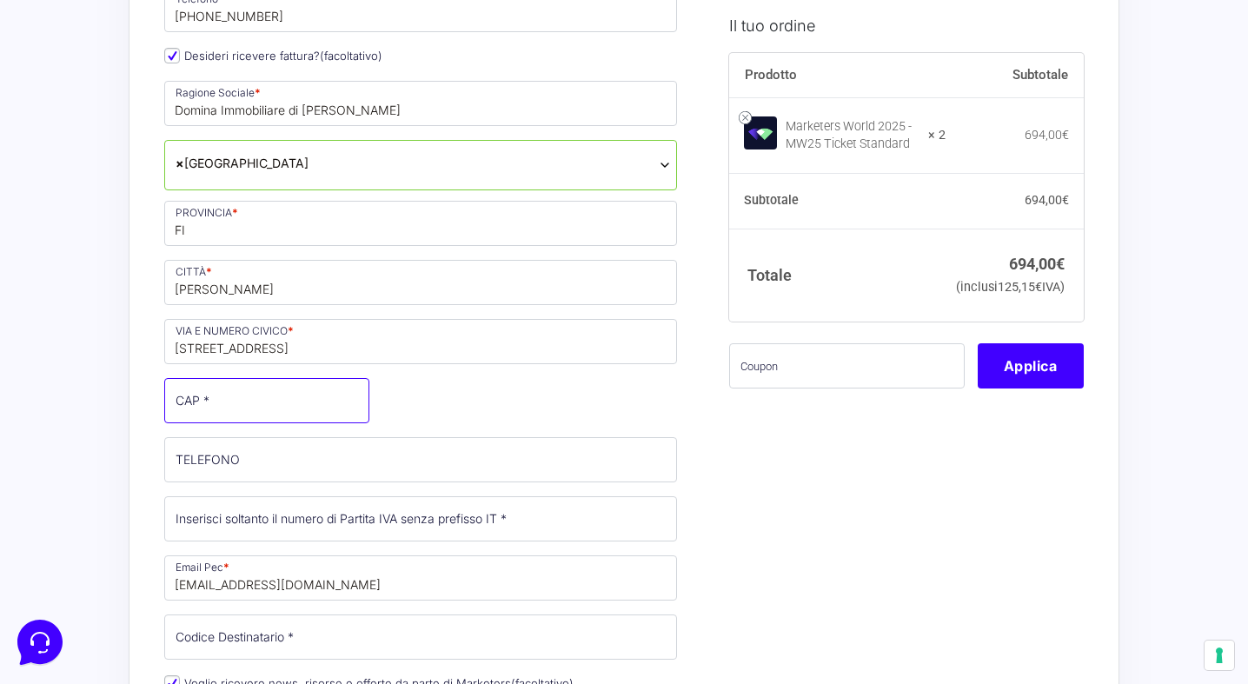
click at [269, 405] on input "CAP *" at bounding box center [266, 400] width 205 height 45
type input "50068"
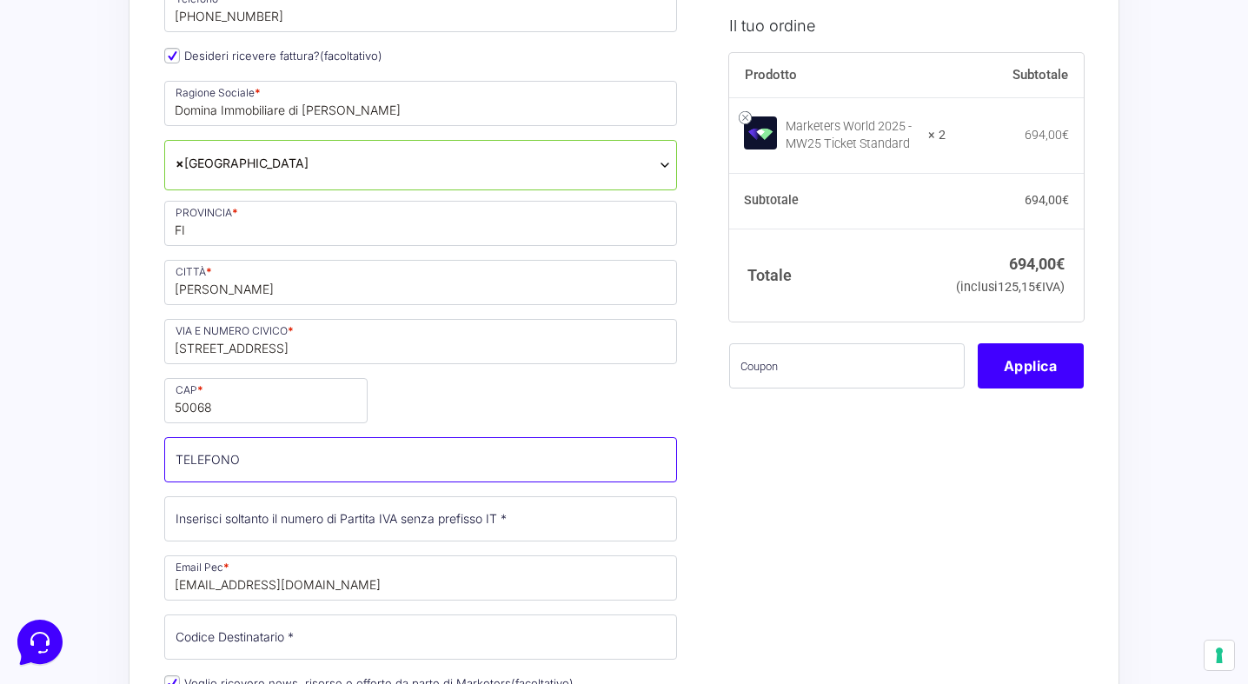
click at [330, 476] on input "TELEFONO (facoltativo)" at bounding box center [420, 459] width 513 height 45
type input "+393921126698"
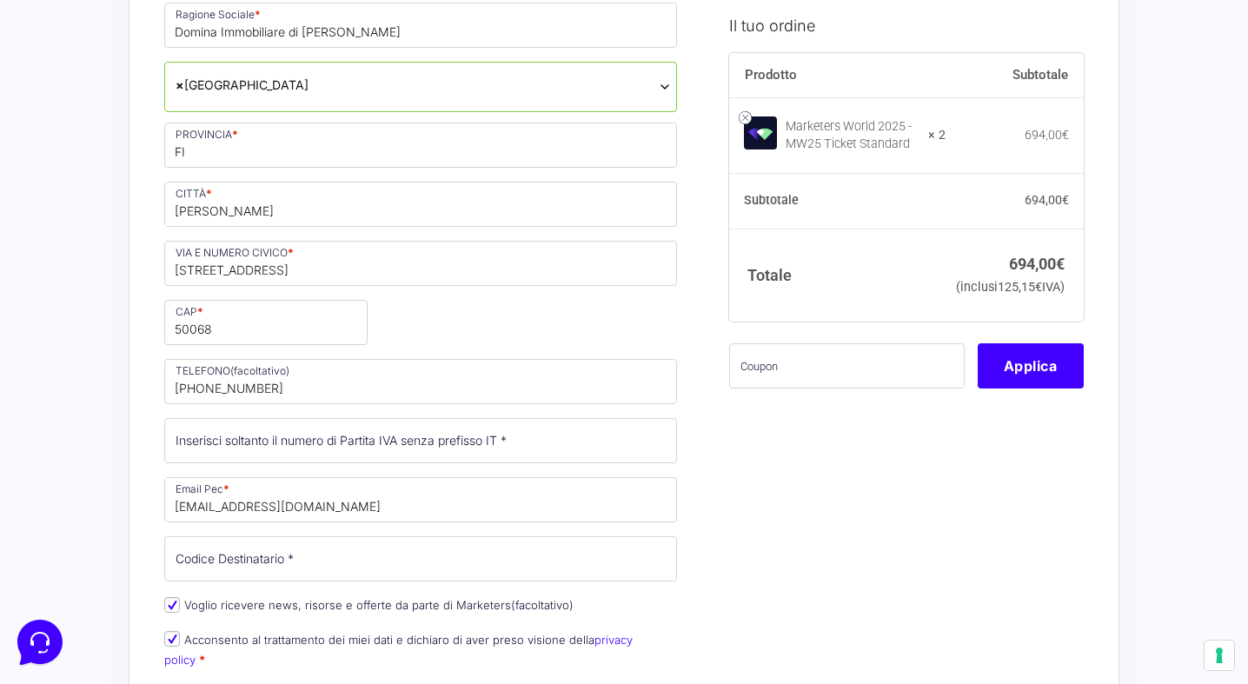
scroll to position [417, 0]
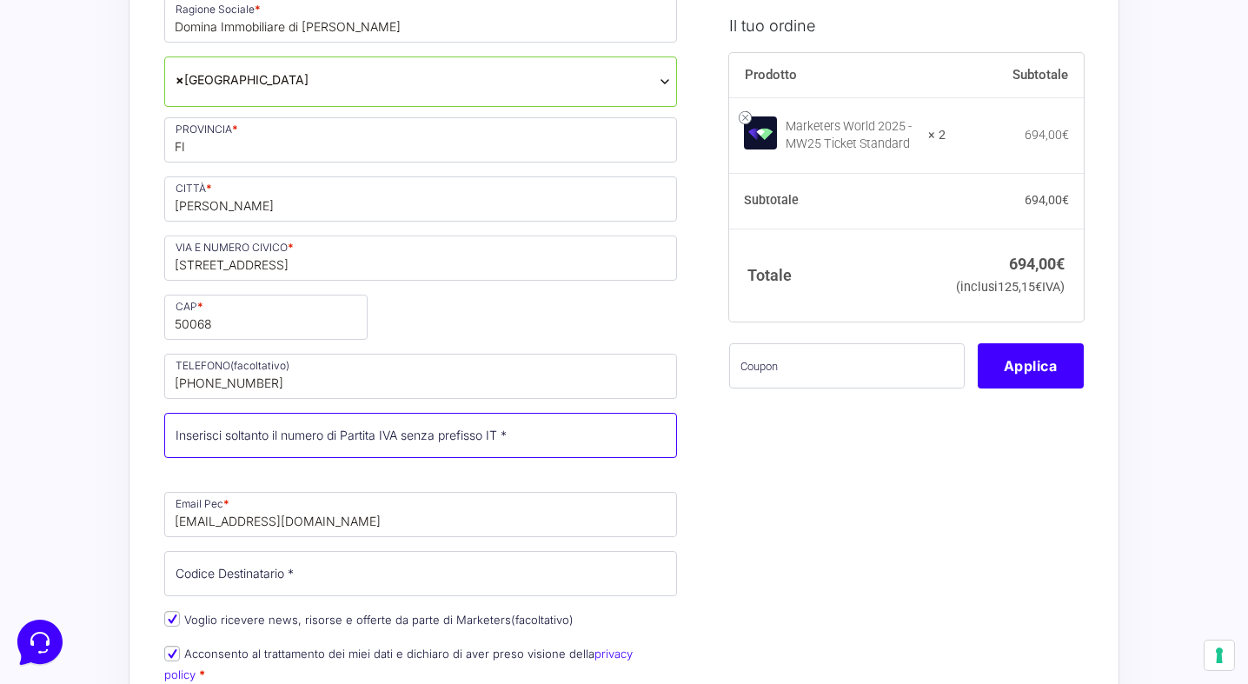
click at [325, 444] on input "Partita Iva *" at bounding box center [420, 435] width 513 height 45
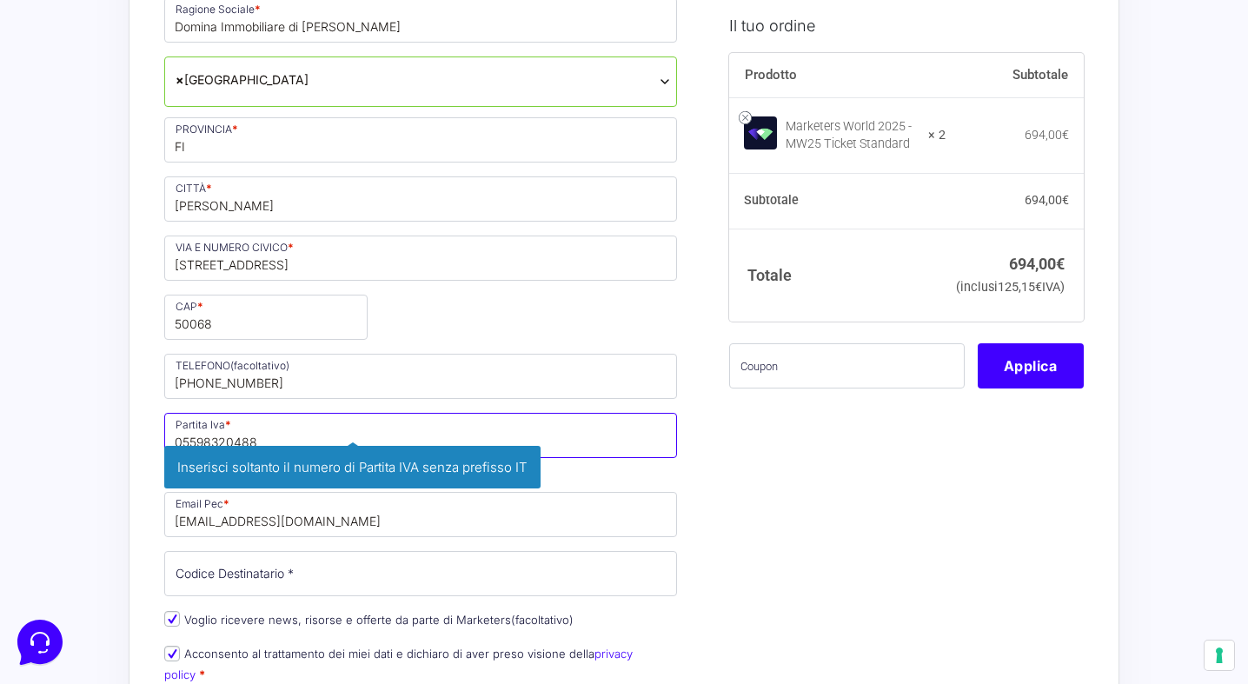
type input "05598320488"
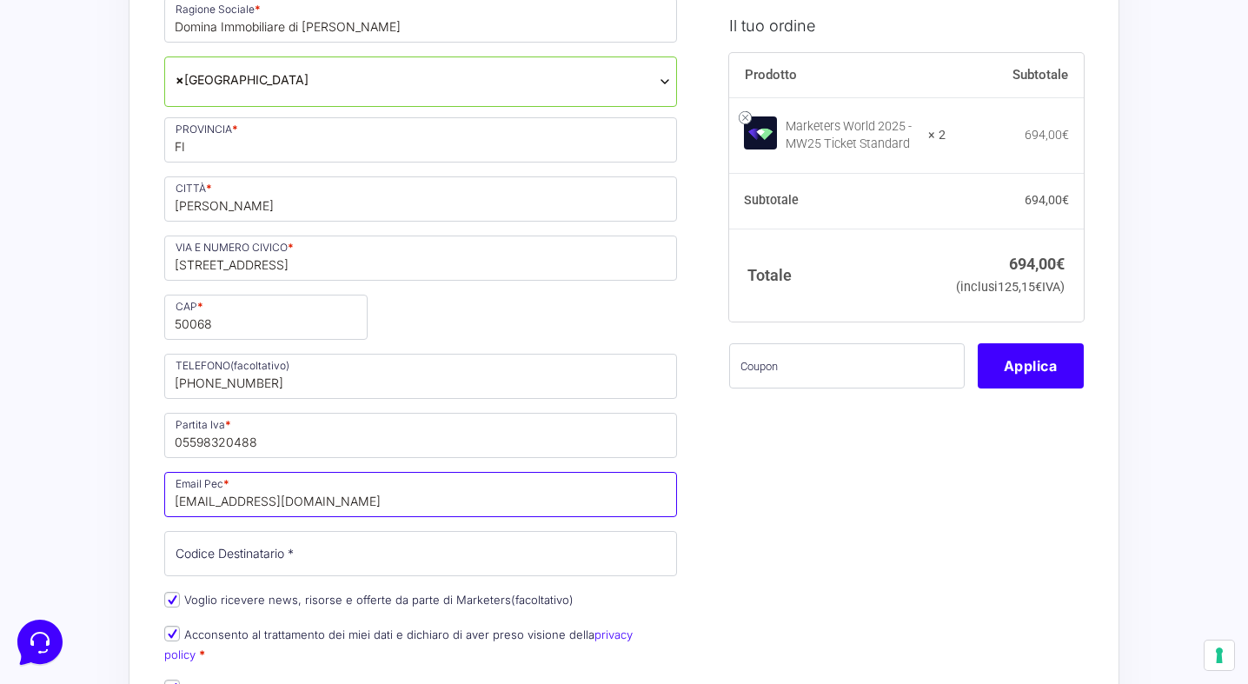
click at [297, 501] on input "pirols@hotmail.it" at bounding box center [420, 494] width 513 height 45
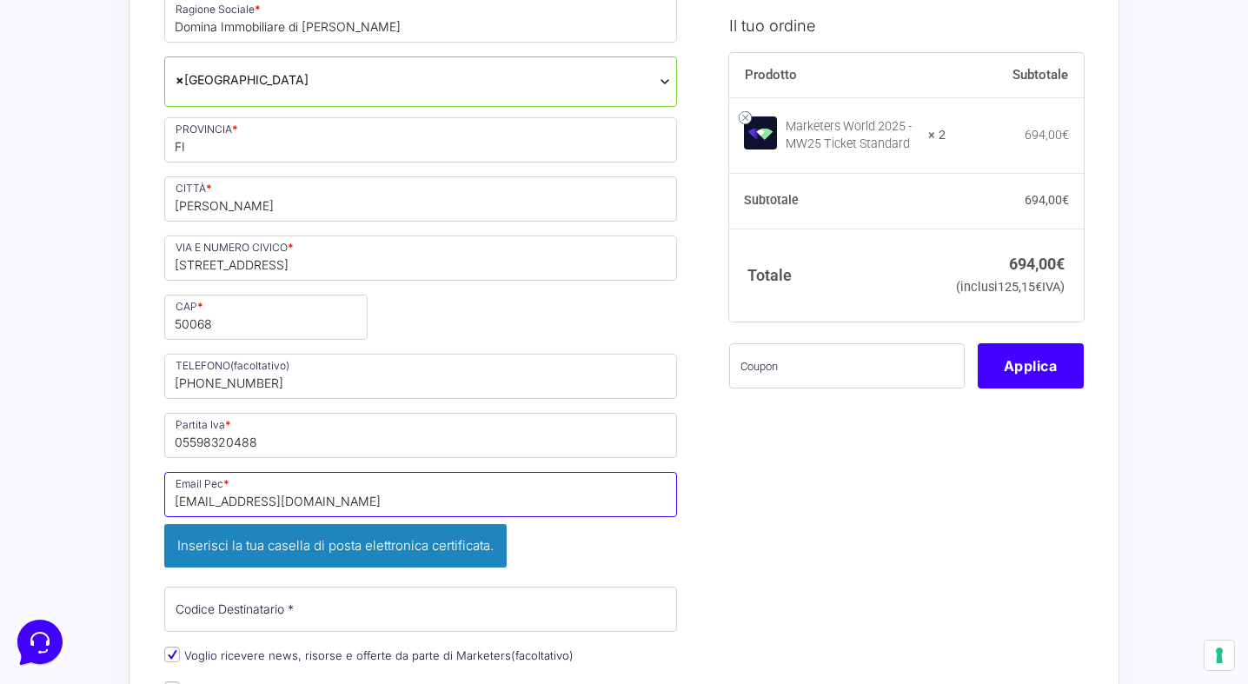
click at [297, 501] on input "pirols@hotmail.it" at bounding box center [420, 494] width 513 height 45
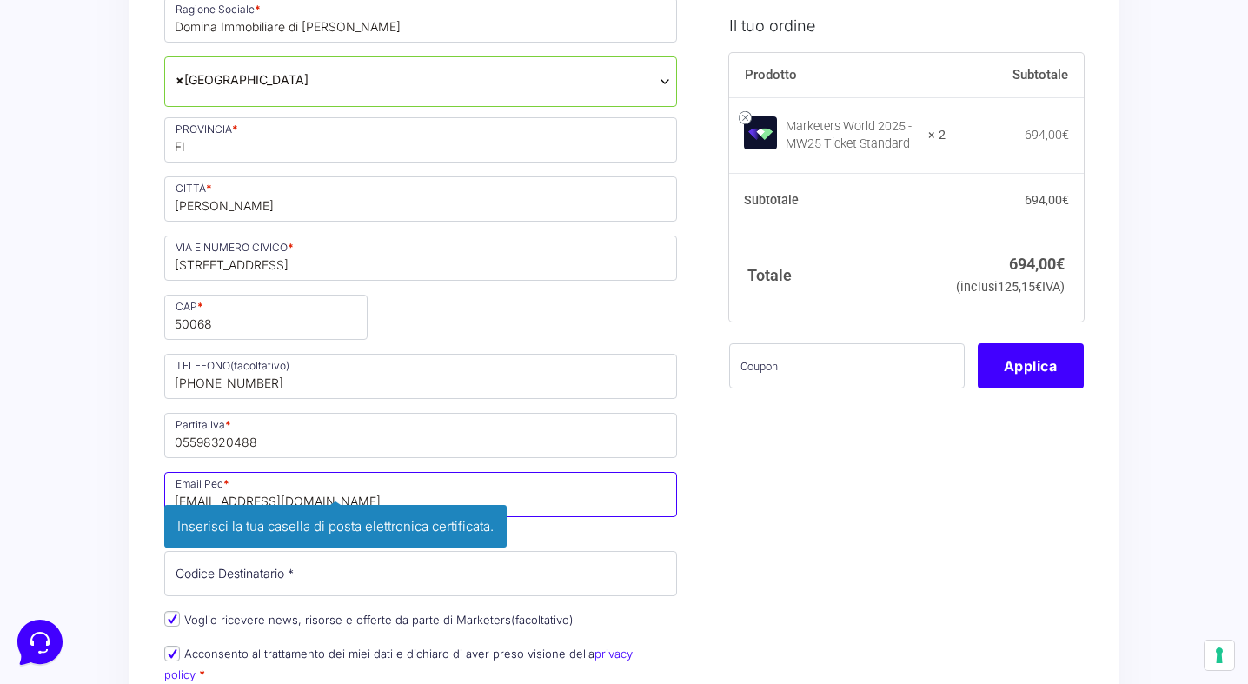
click at [297, 501] on input "pirols@hotmail.it" at bounding box center [420, 494] width 513 height 45
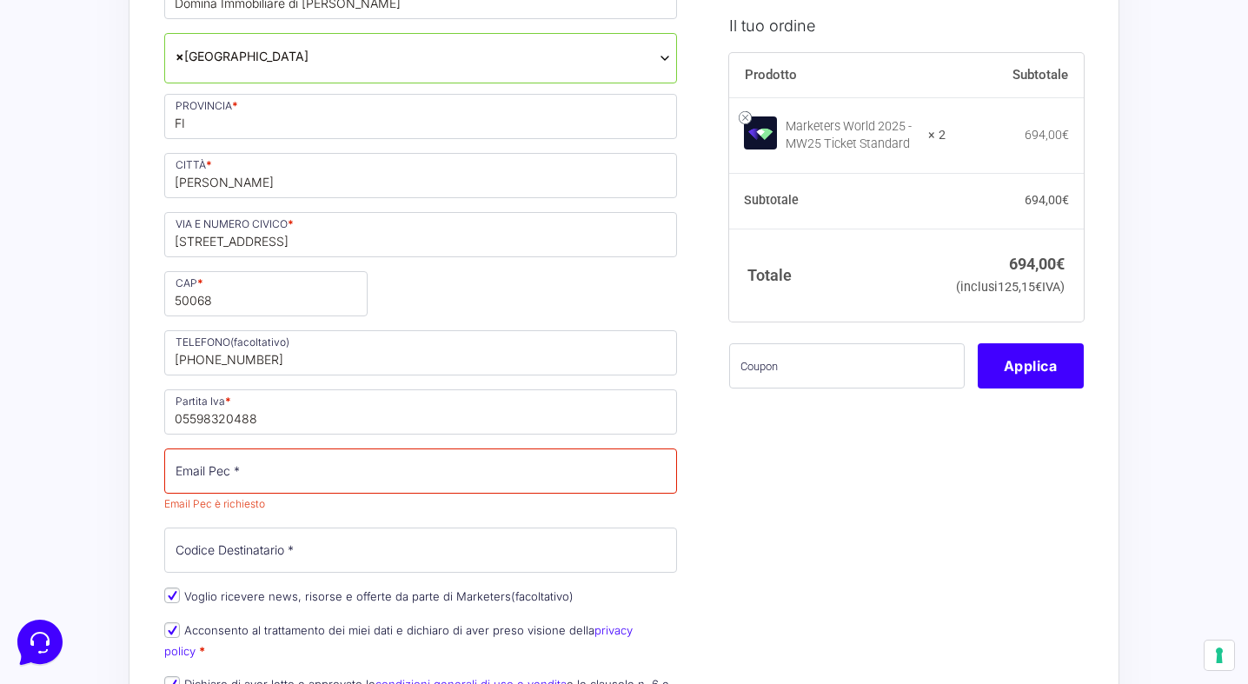
scroll to position [445, 0]
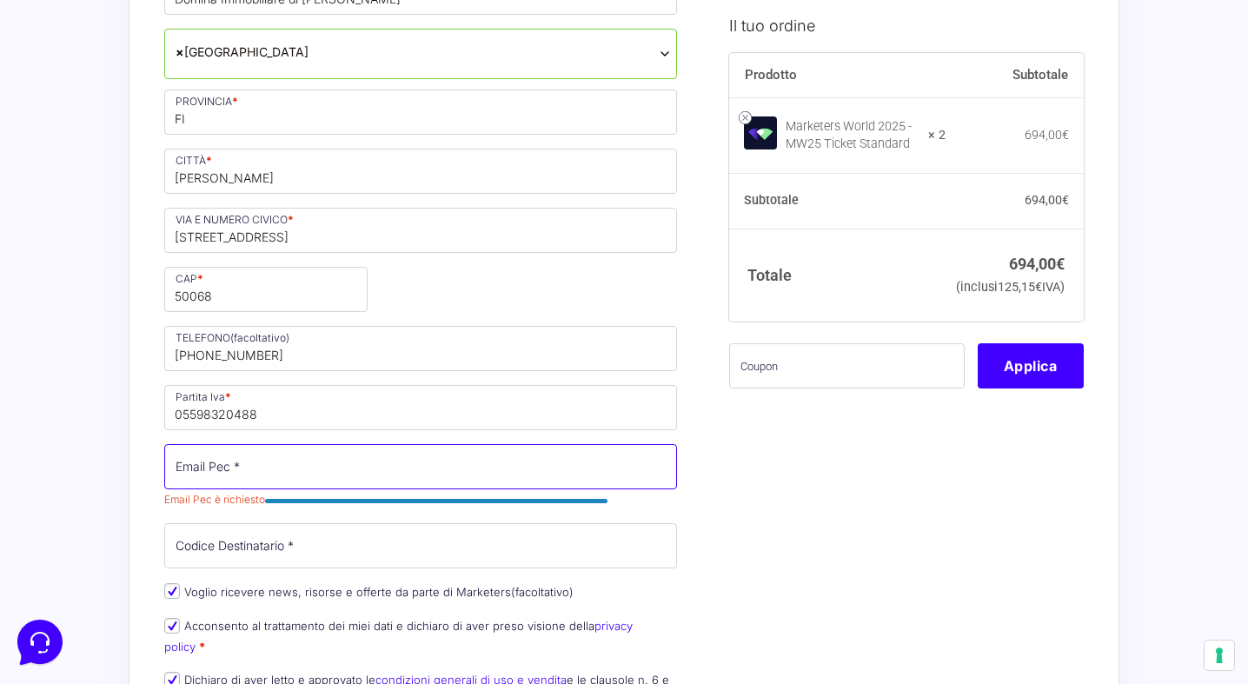
click at [405, 472] on input "Email Pec *" at bounding box center [420, 466] width 513 height 45
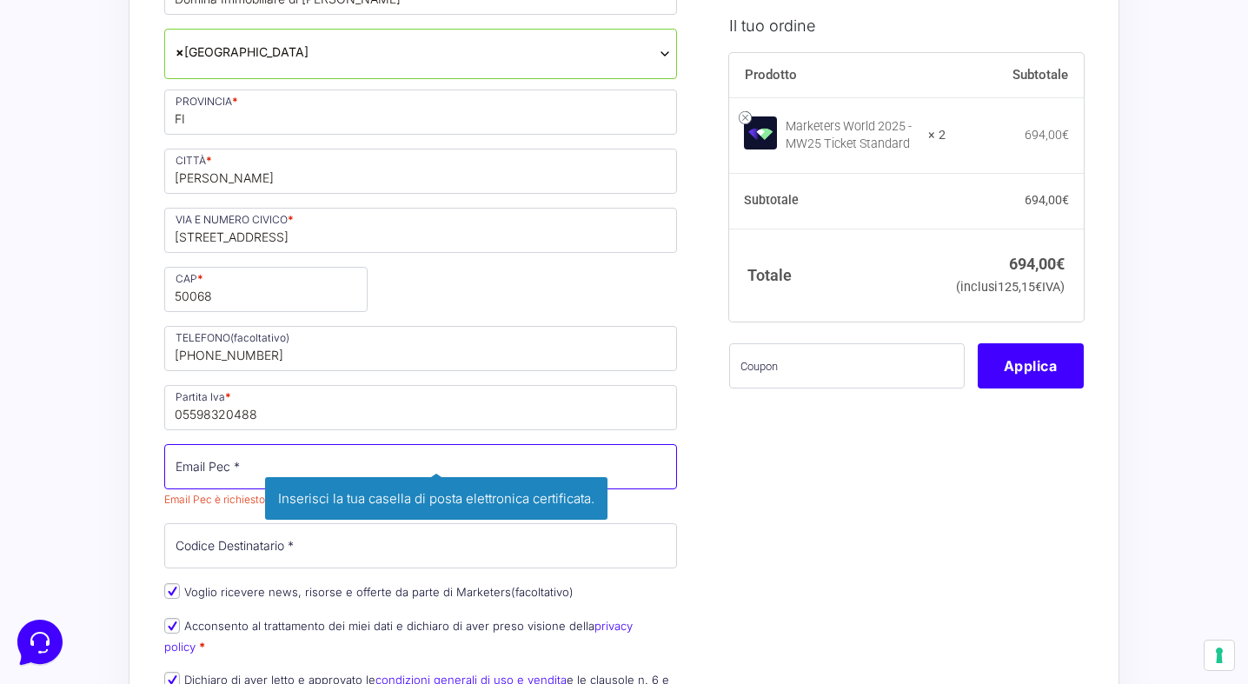
paste input "agenziadomina@pec.net"
type input "agenziadomina@pec.net"
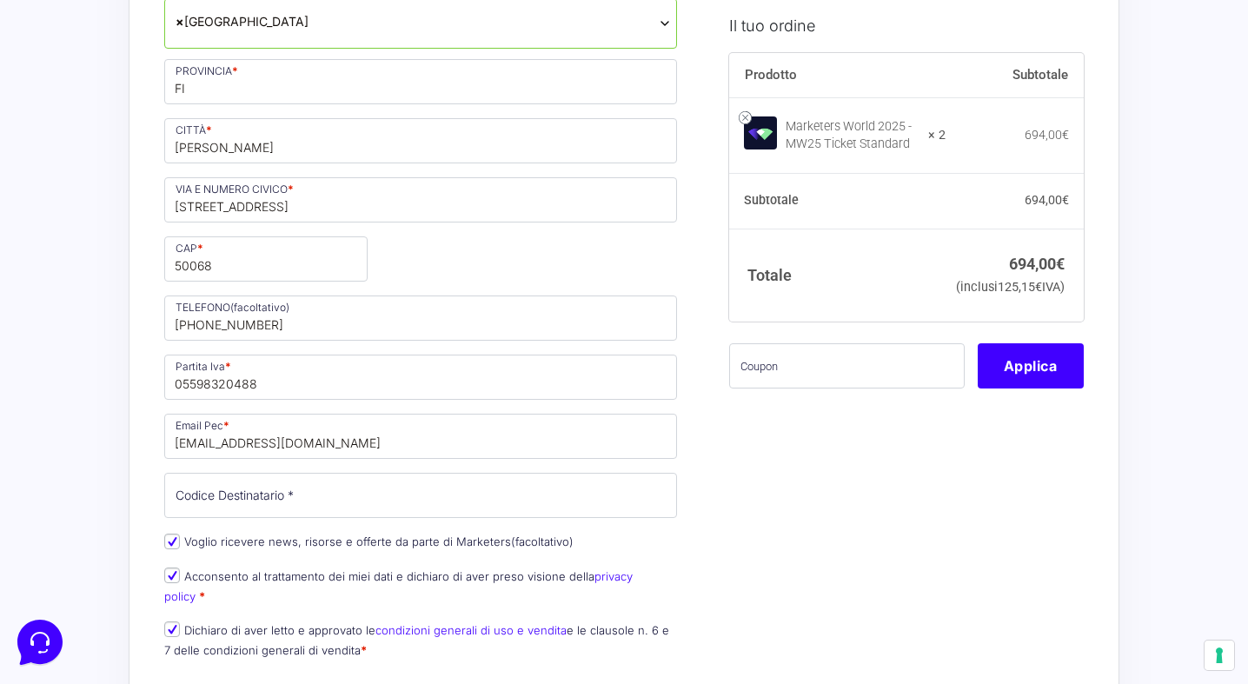
scroll to position [477, 0]
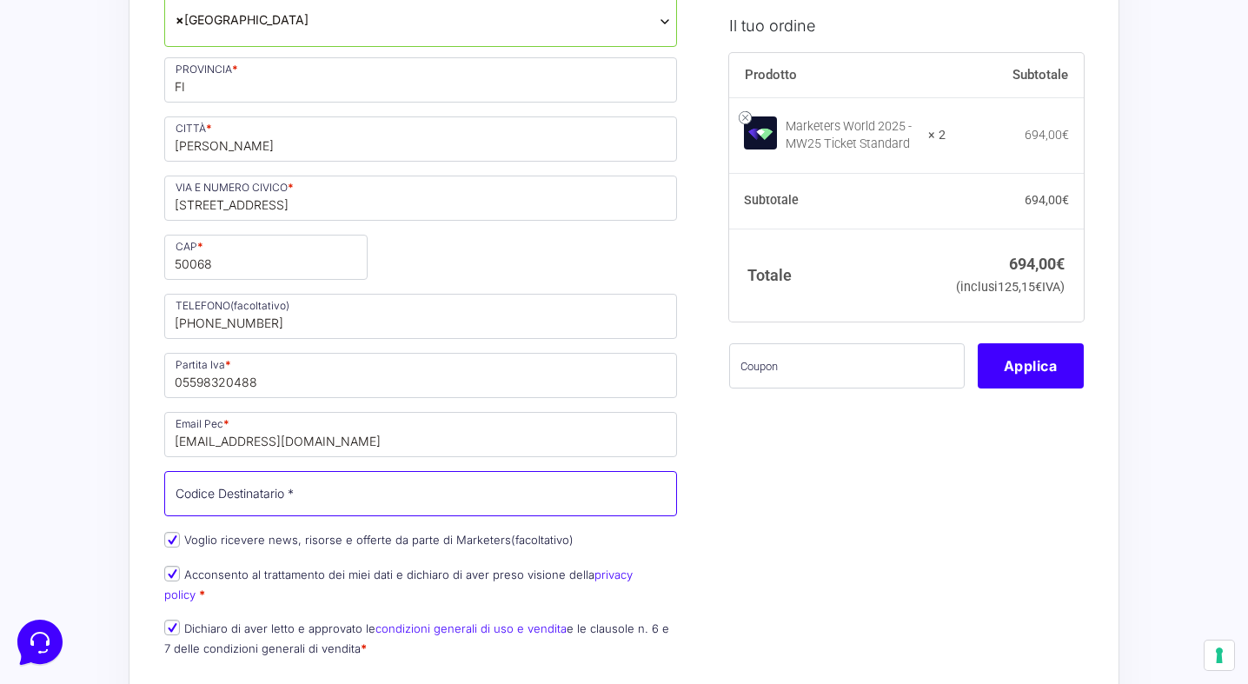
click at [472, 489] on input "Codice Destinatario *" at bounding box center [420, 493] width 513 height 45
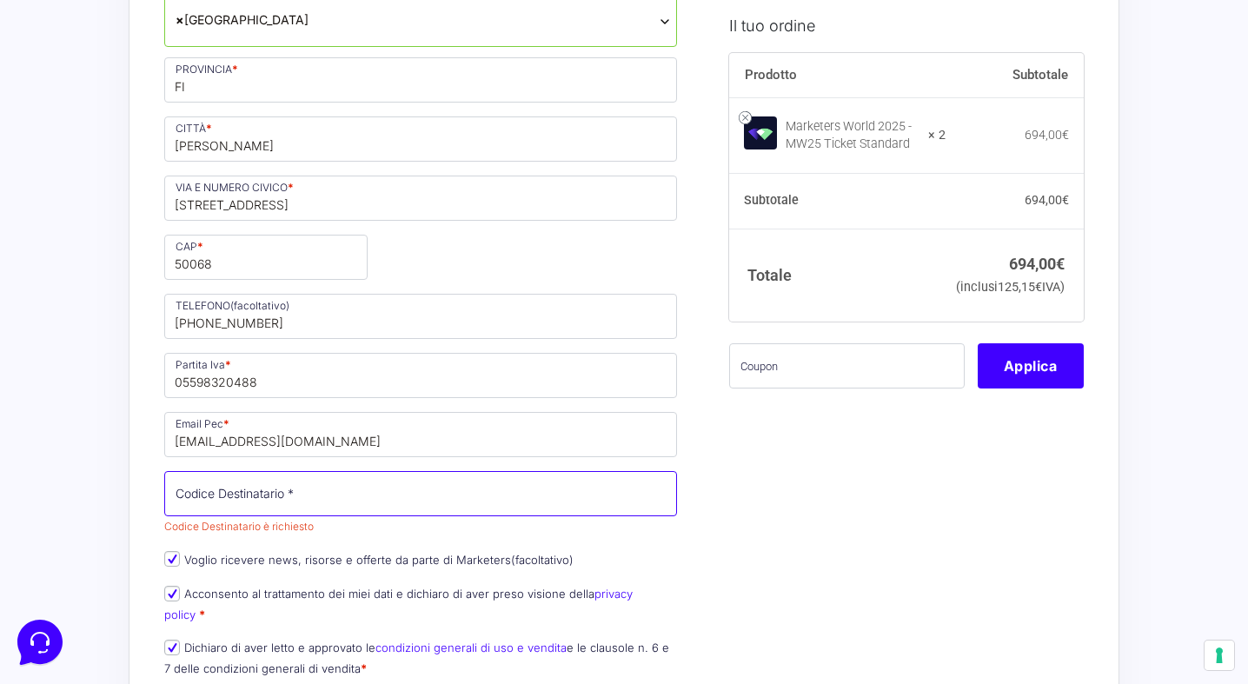
click at [443, 504] on input "Codice Destinatario *" at bounding box center [420, 493] width 513 height 45
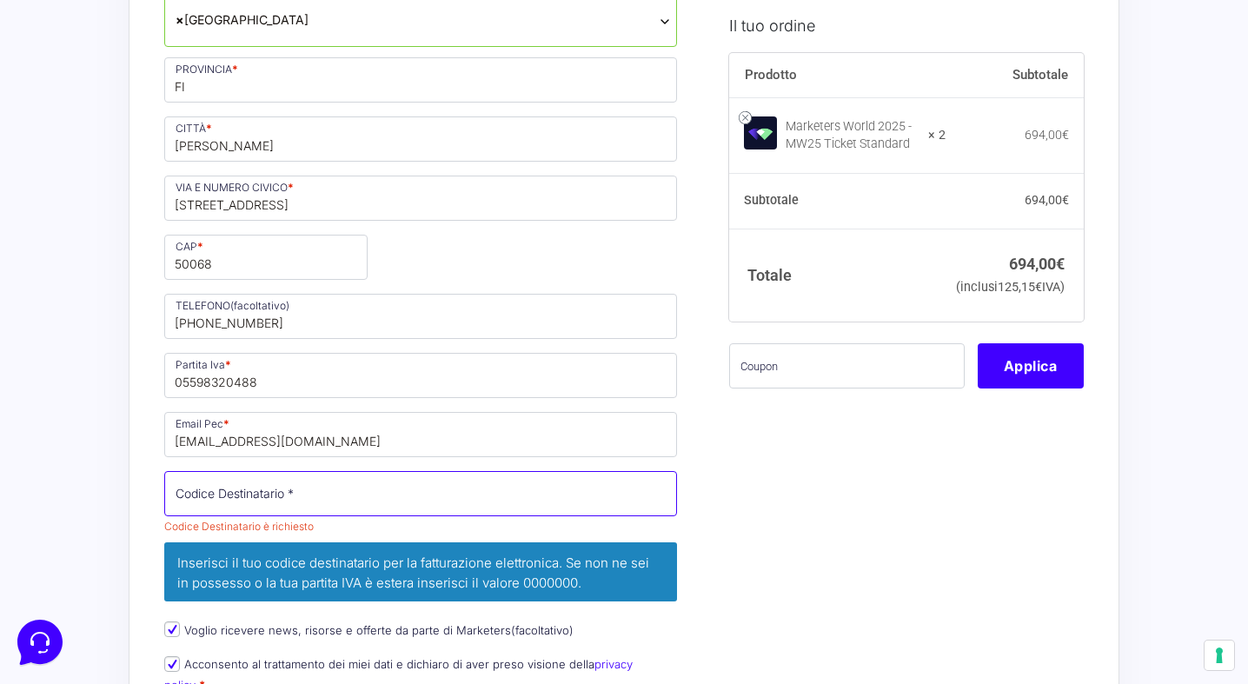
paste input "Usal8pv"
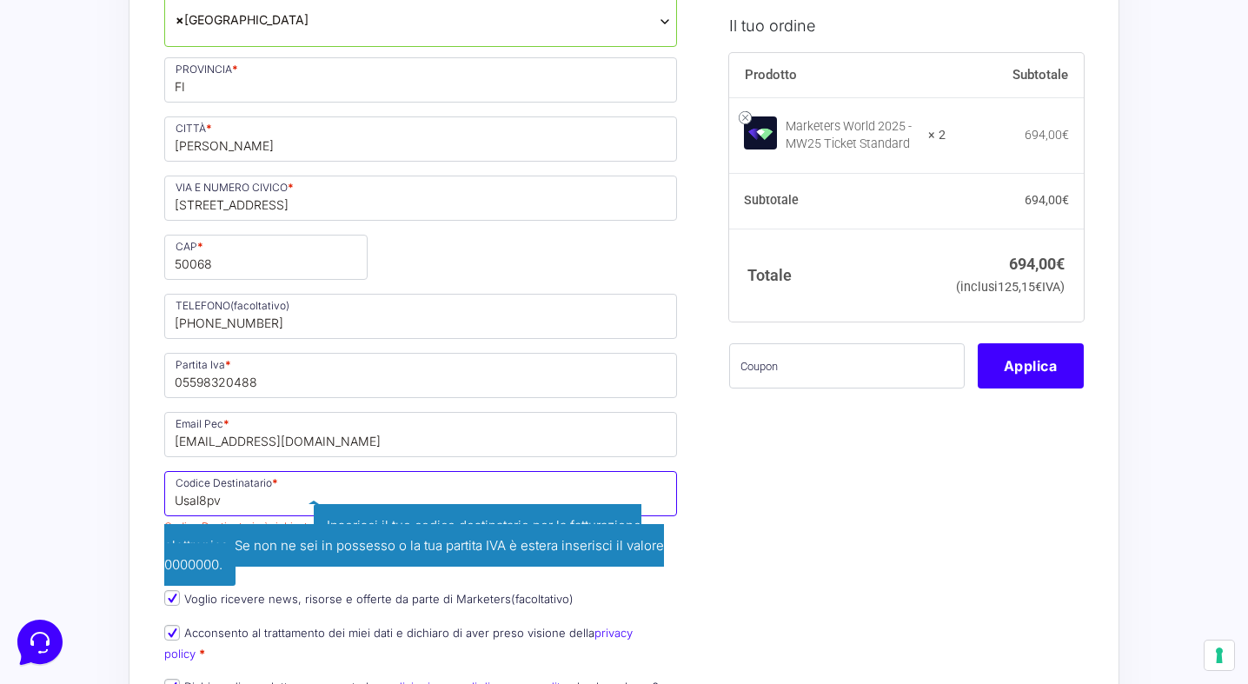
type input "Usal8pv"
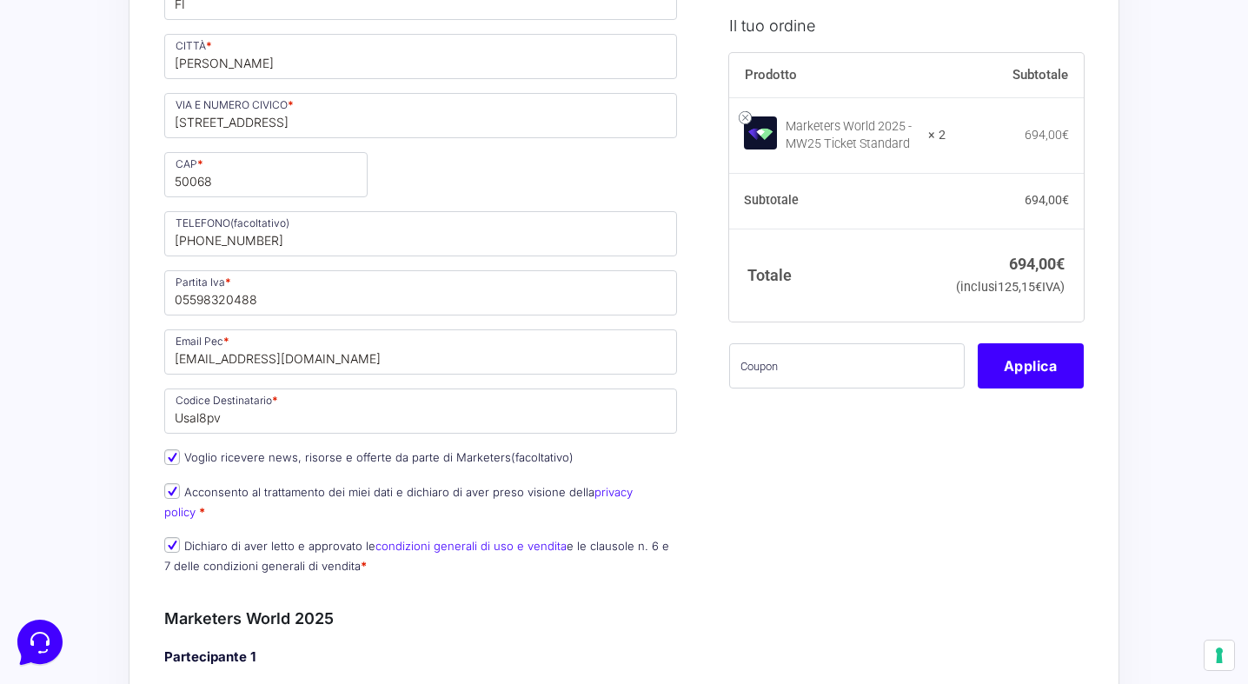
scroll to position [572, 0]
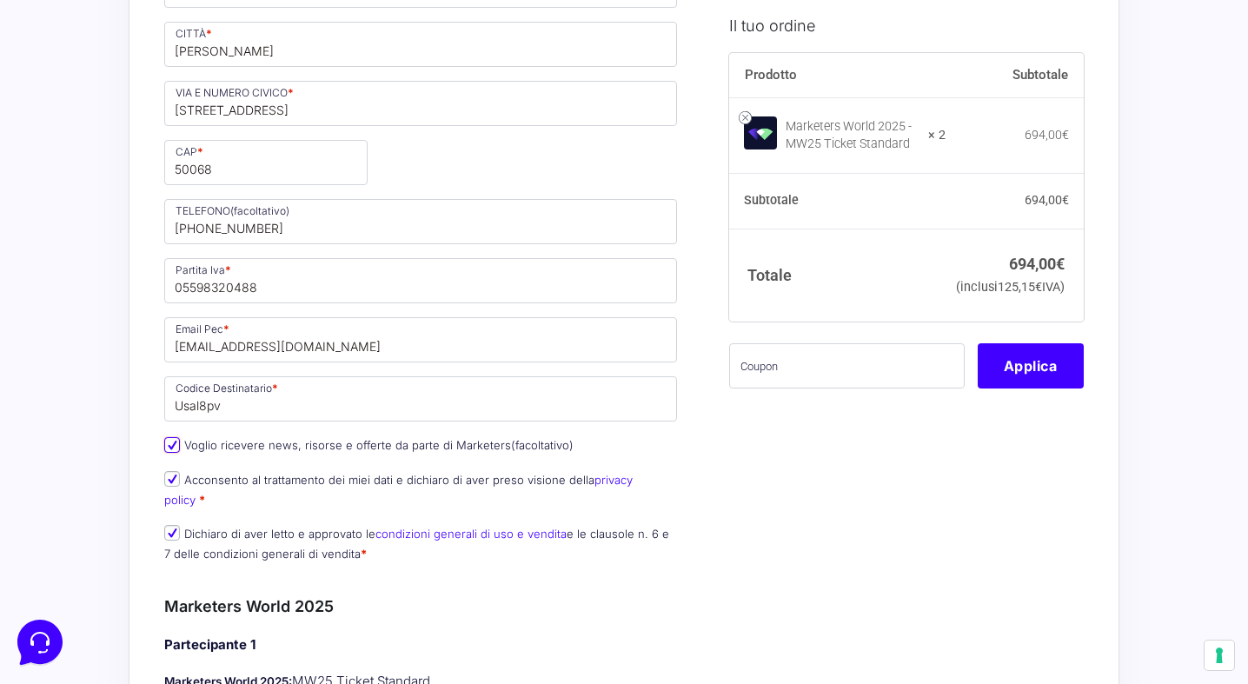
click at [177, 448] on input "Voglio ricevere news, risorse e offerte da parte di Marketers (facoltativo)" at bounding box center [172, 445] width 16 height 16
checkbox input "false"
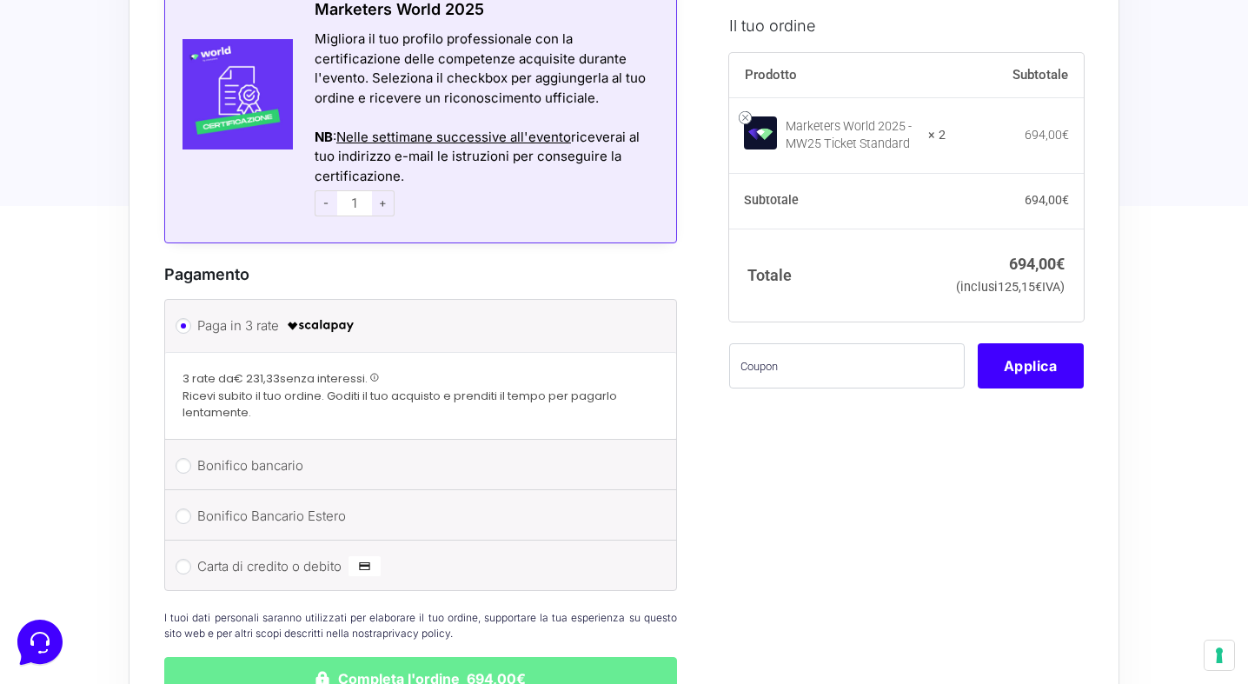
scroll to position [2420, 0]
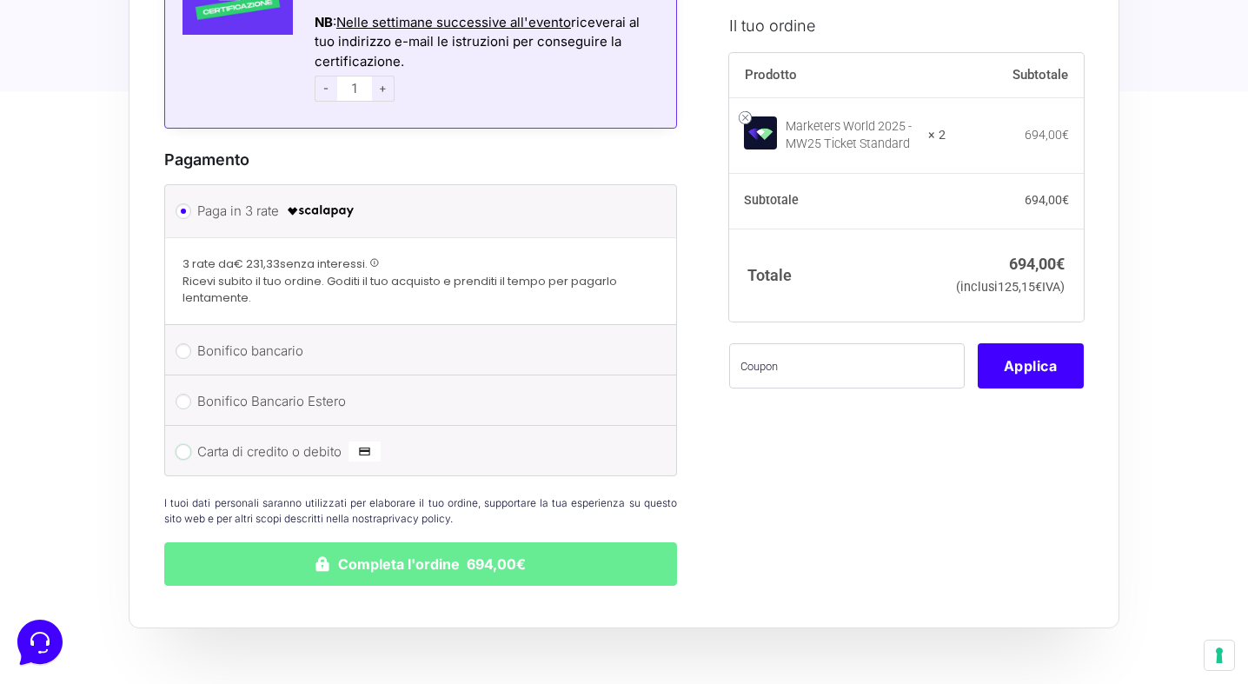
click at [184, 444] on input "Carta di credito o debito" at bounding box center [184, 452] width 16 height 16
radio input "true"
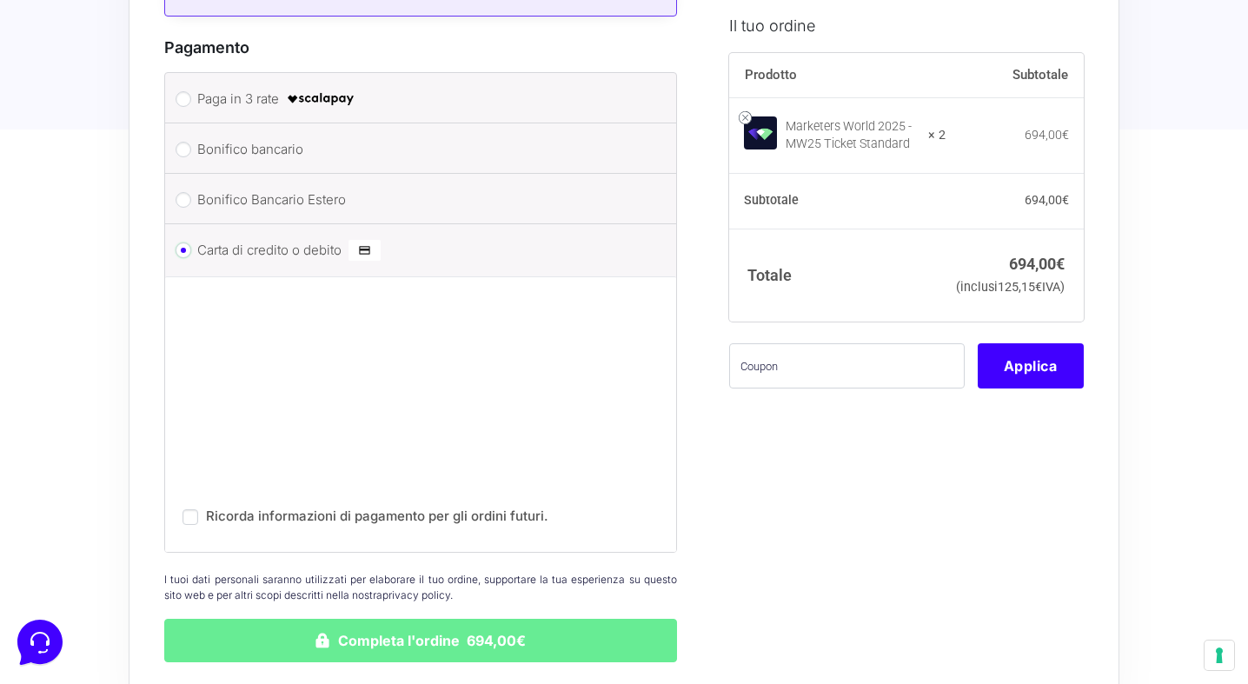
scroll to position [2535, 0]
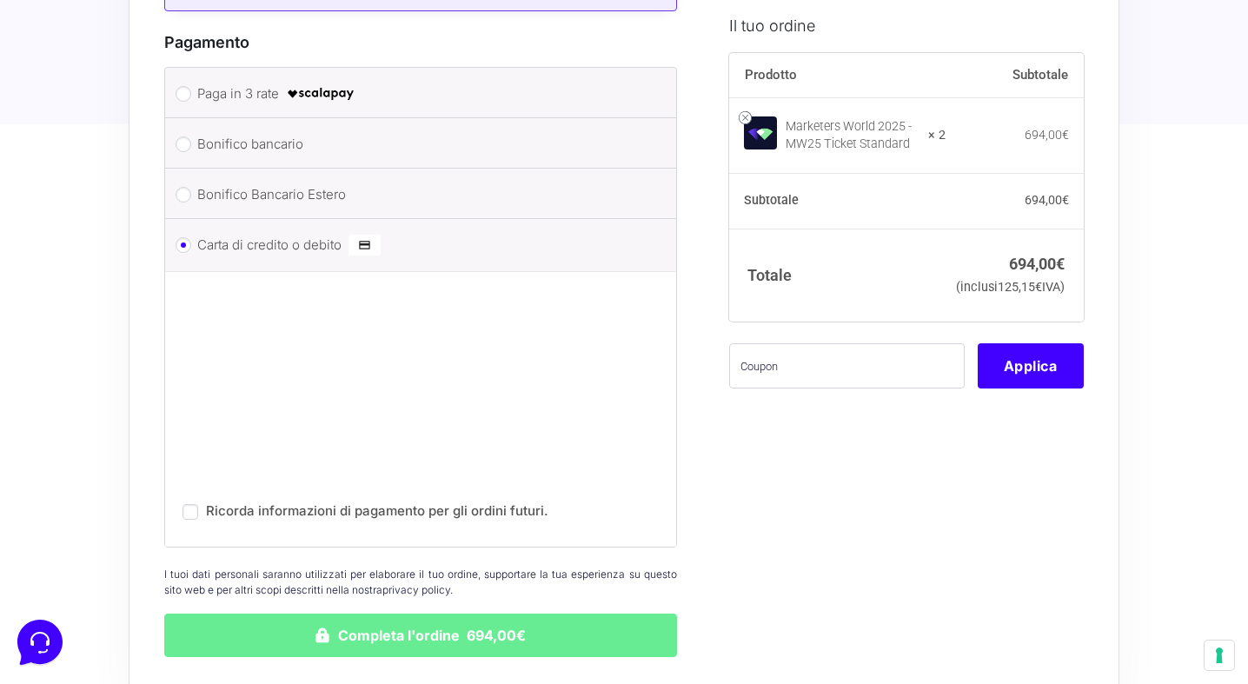
scroll to position [2737, 0]
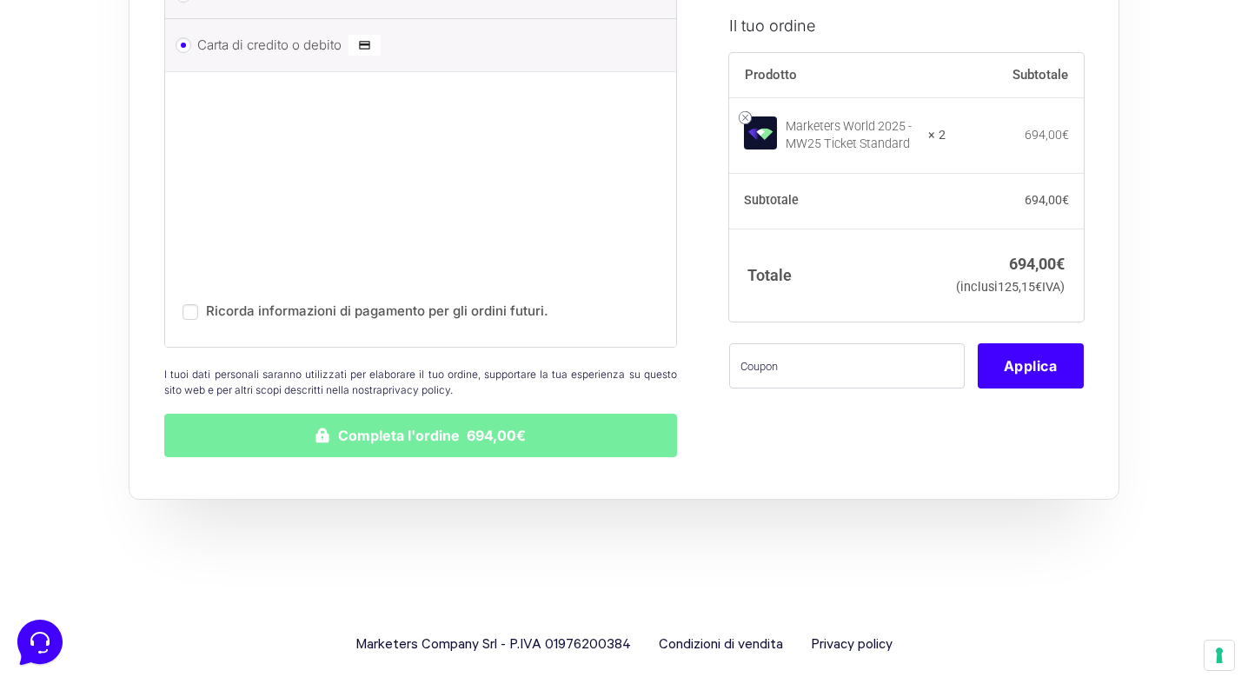
click at [498, 419] on button "Completa l'ordine 694,00€" at bounding box center [420, 435] width 513 height 43
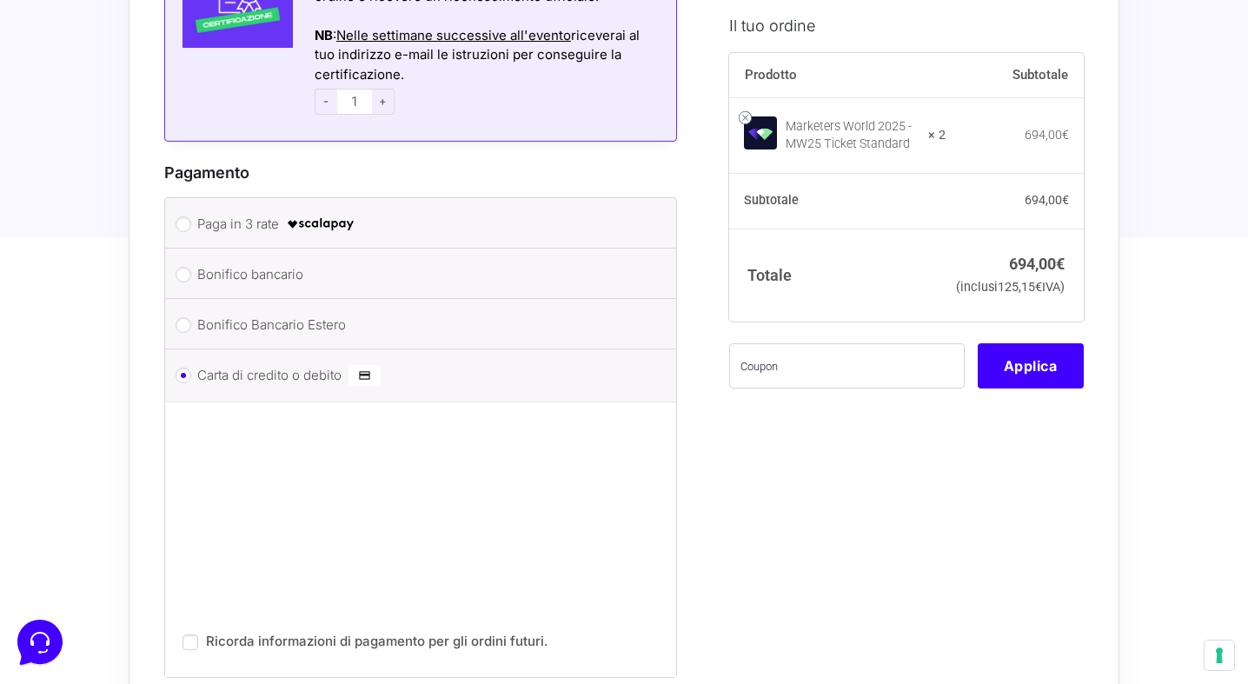
scroll to position [2489, 0]
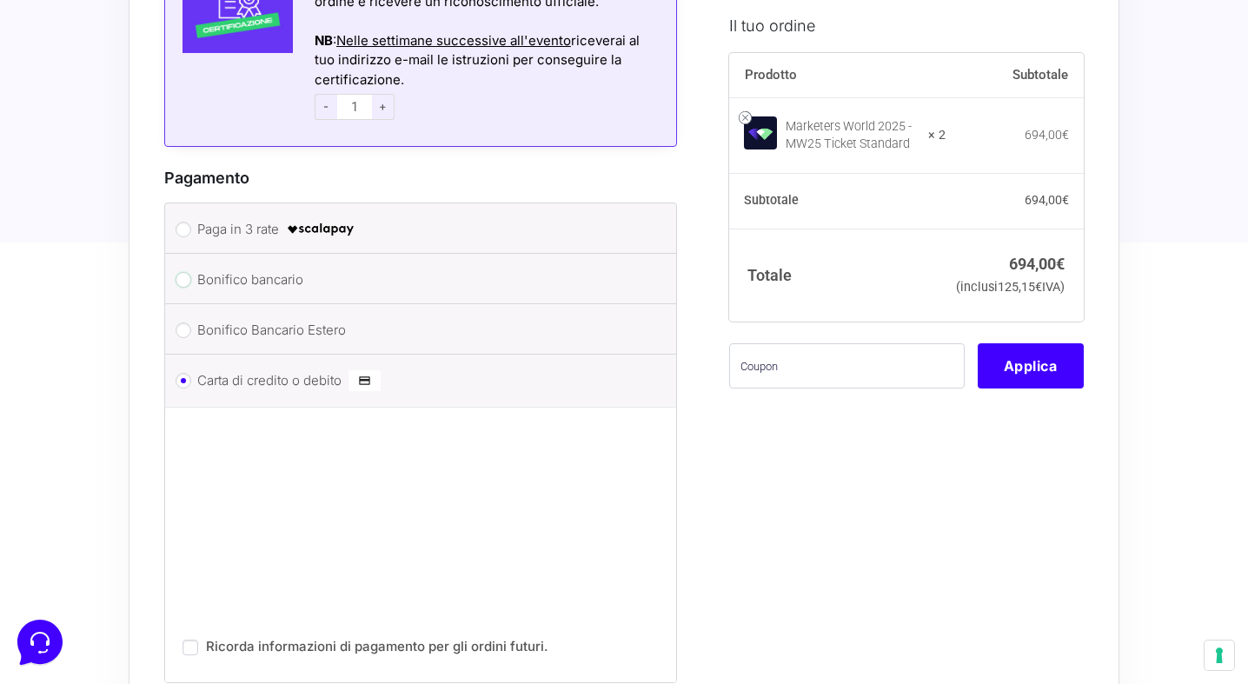
click at [183, 272] on input "Bonifico bancario" at bounding box center [184, 280] width 16 height 16
radio input "true"
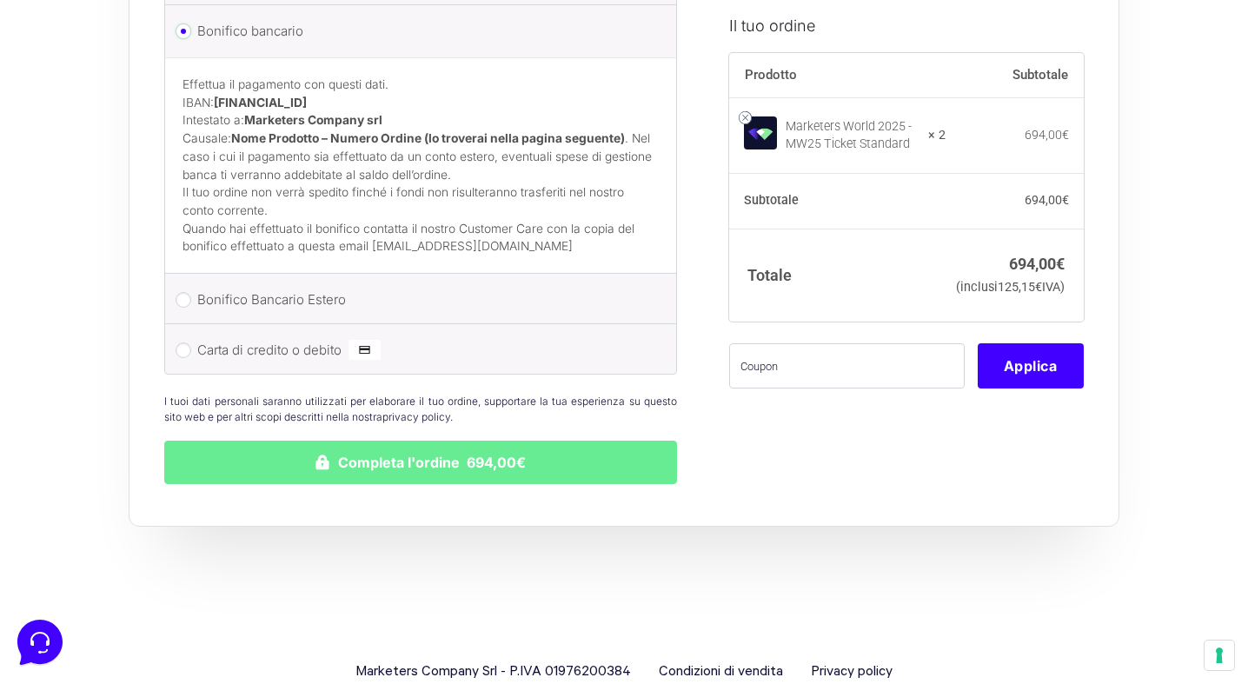
scroll to position [2766, 0]
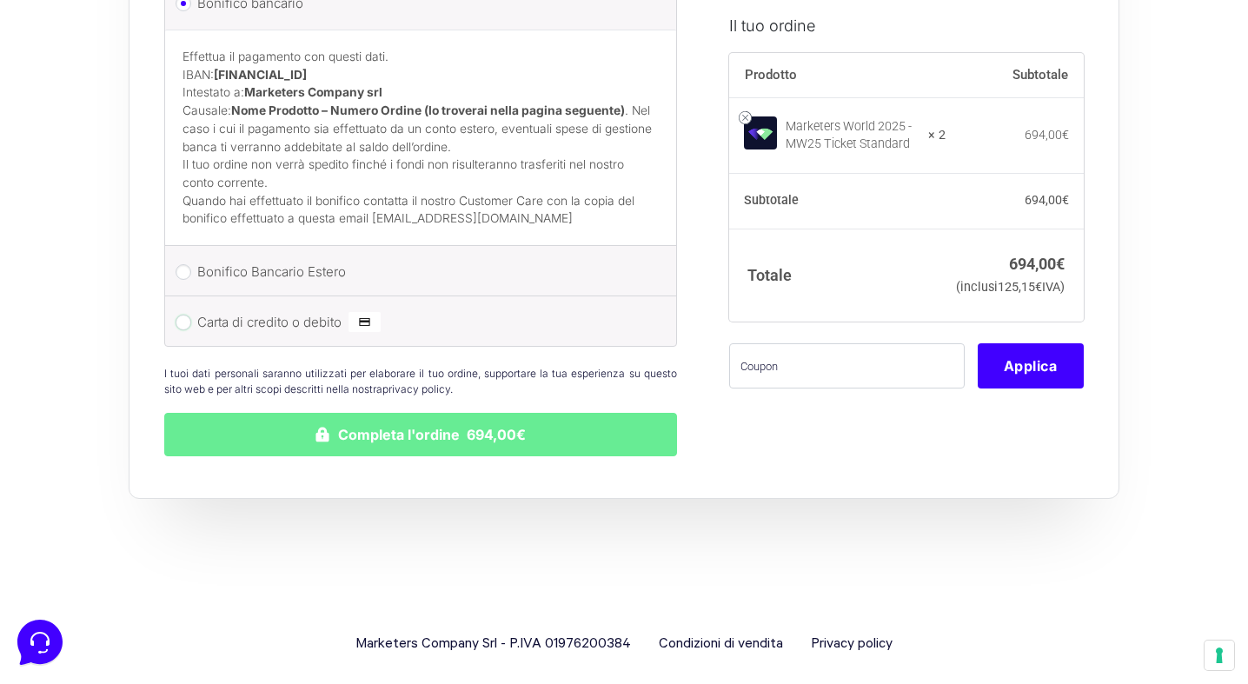
click at [189, 315] on input "Carta di credito o debito" at bounding box center [184, 323] width 16 height 16
radio input "true"
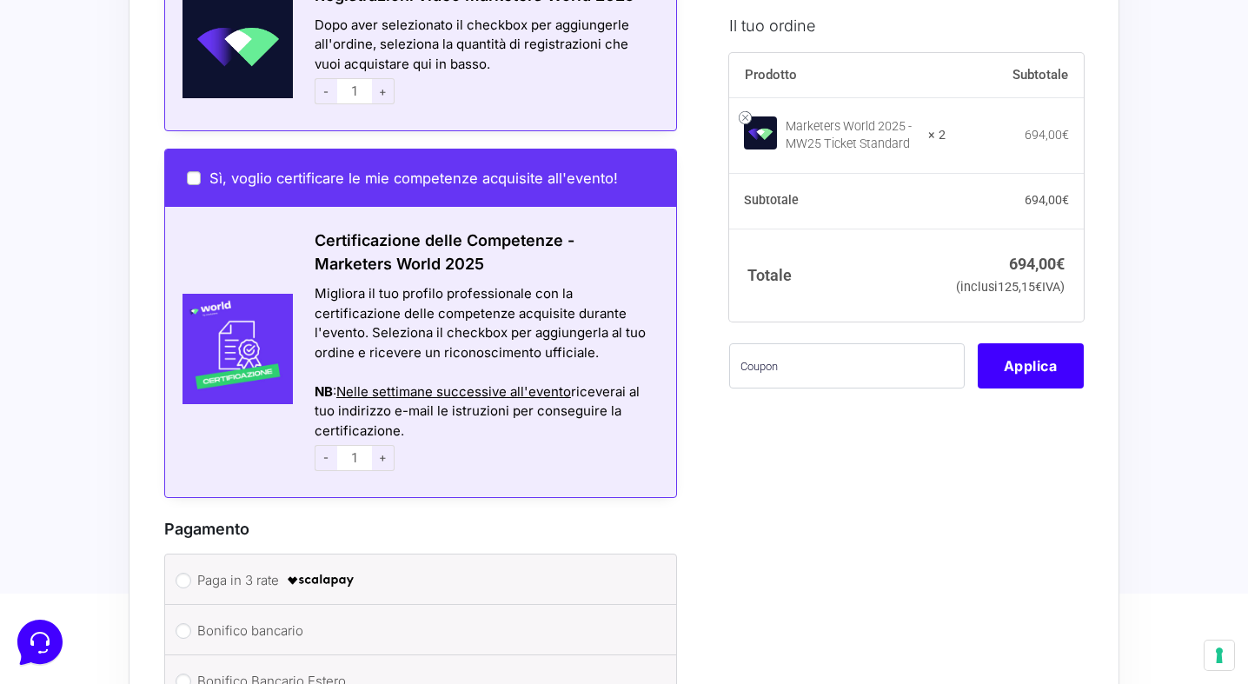
scroll to position [2082, 0]
